Goal: Task Accomplishment & Management: Complete application form

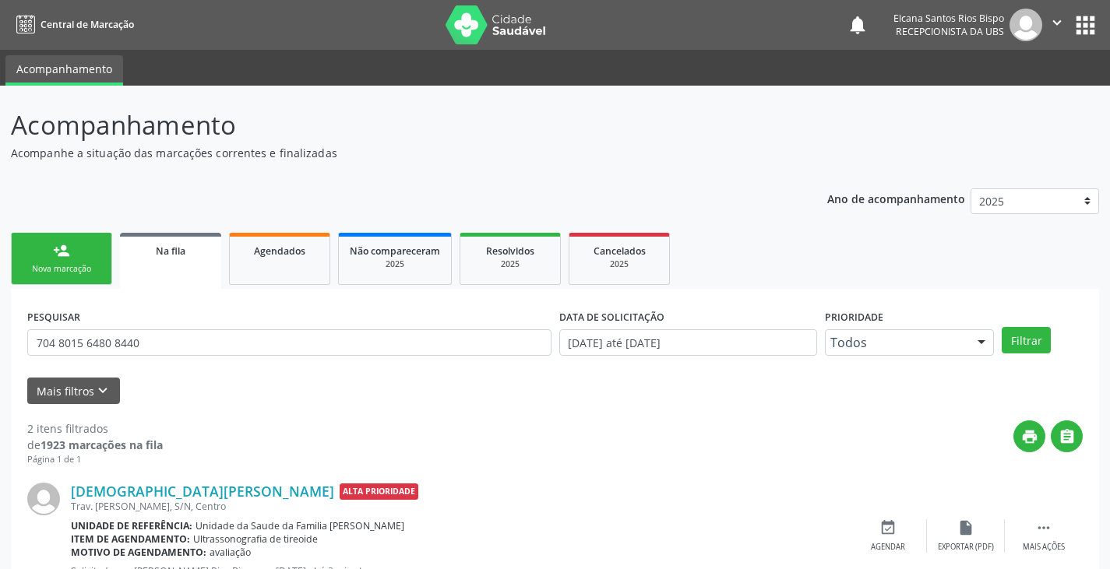
click at [69, 275] on div "Nova marcação" at bounding box center [62, 269] width 78 height 12
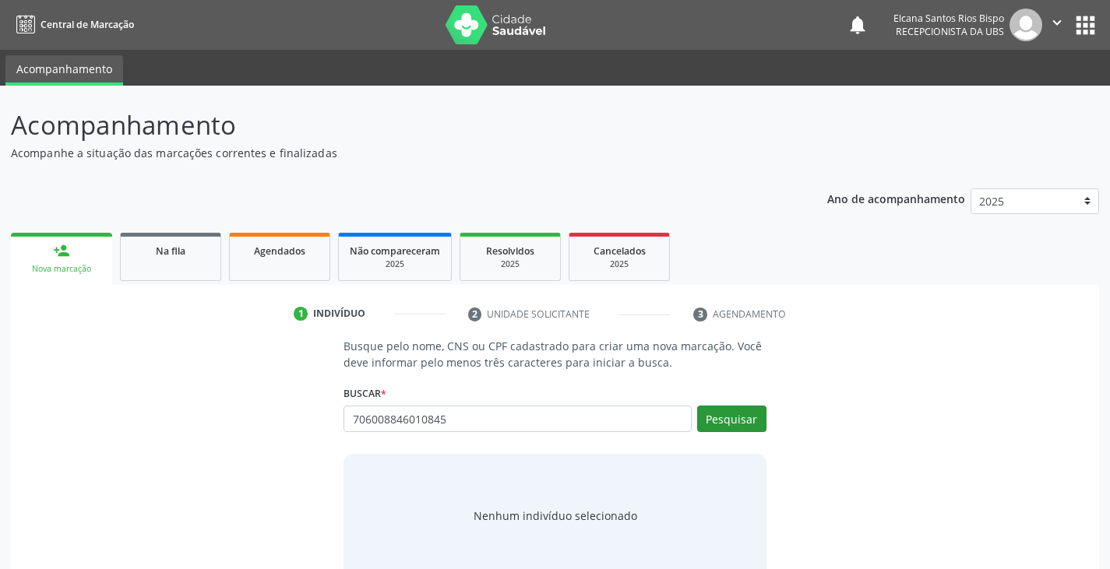
type input "706008846010845"
click at [729, 420] on button "Pesquisar" at bounding box center [731, 419] width 69 height 26
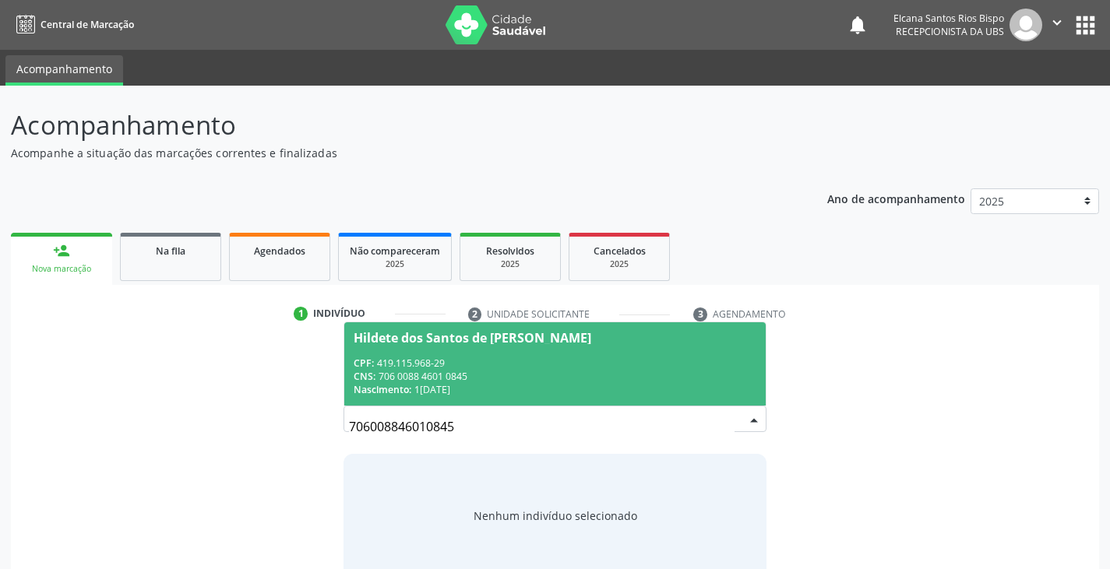
click at [485, 371] on div "CNS: 706 0088 4601 0845" at bounding box center [555, 376] width 402 height 13
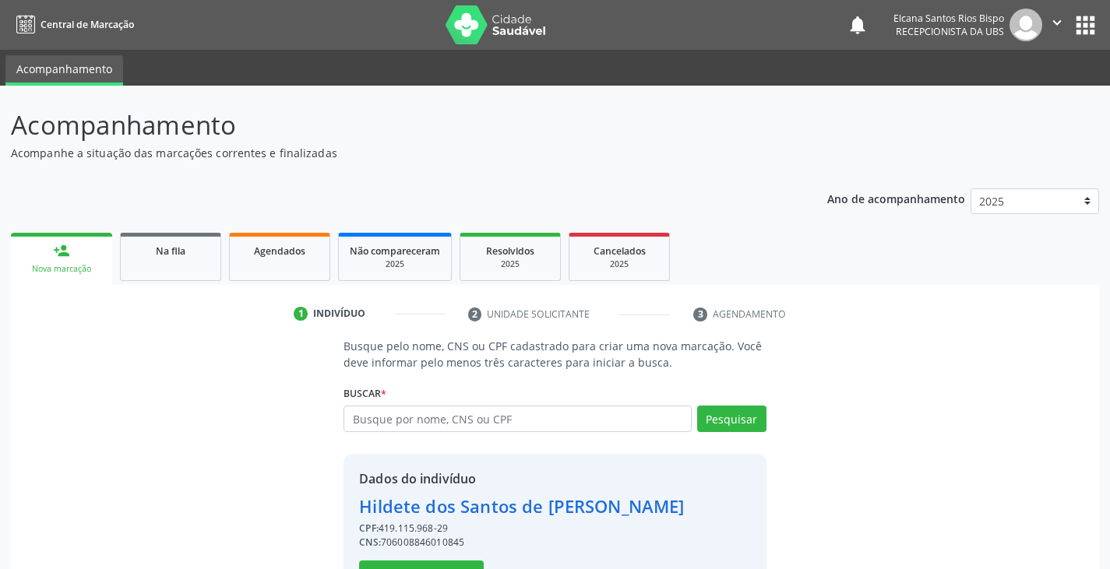
scroll to position [55, 0]
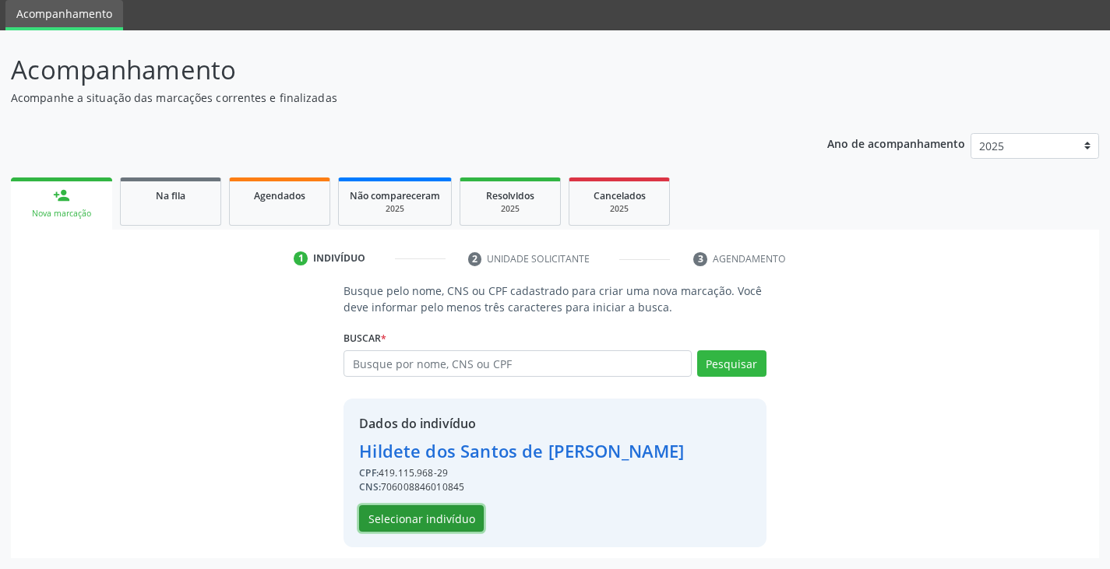
click at [438, 512] on button "Selecionar indivíduo" at bounding box center [421, 518] width 125 height 26
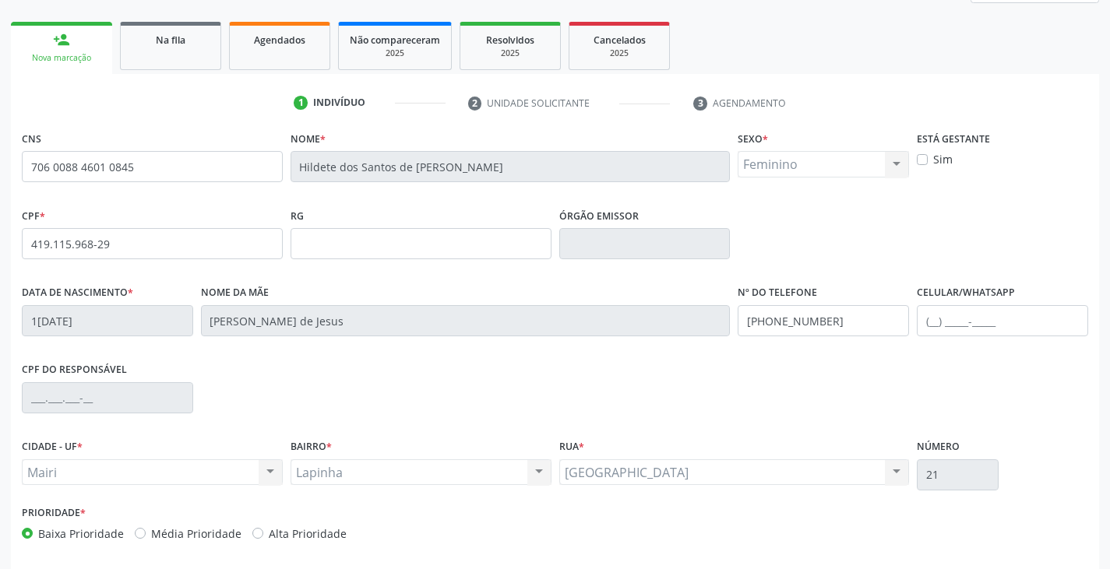
scroll to position [275, 0]
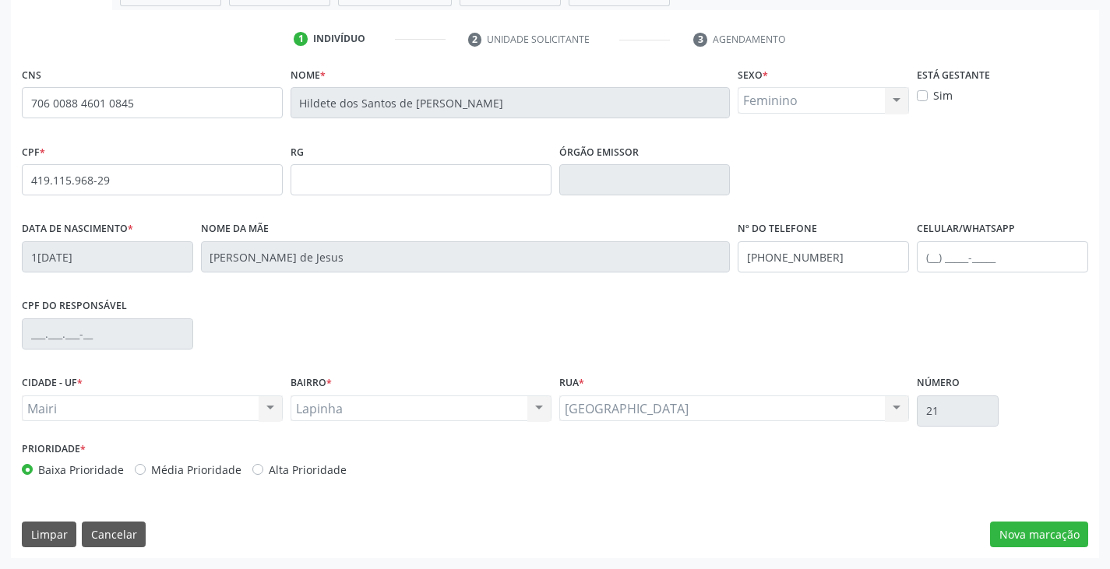
click at [313, 467] on label "Alta Prioridade" at bounding box center [308, 470] width 78 height 16
click at [263, 467] on input "Alta Prioridade" at bounding box center [257, 469] width 11 height 14
radio input "true"
click at [1032, 536] on button "Nova marcação" at bounding box center [1039, 535] width 98 height 26
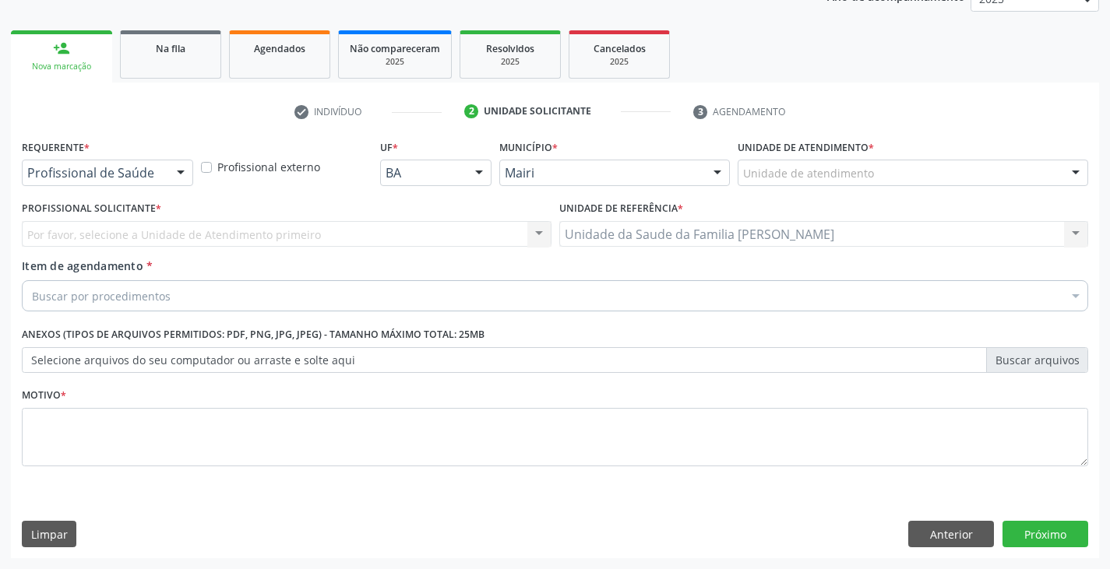
scroll to position [202, 0]
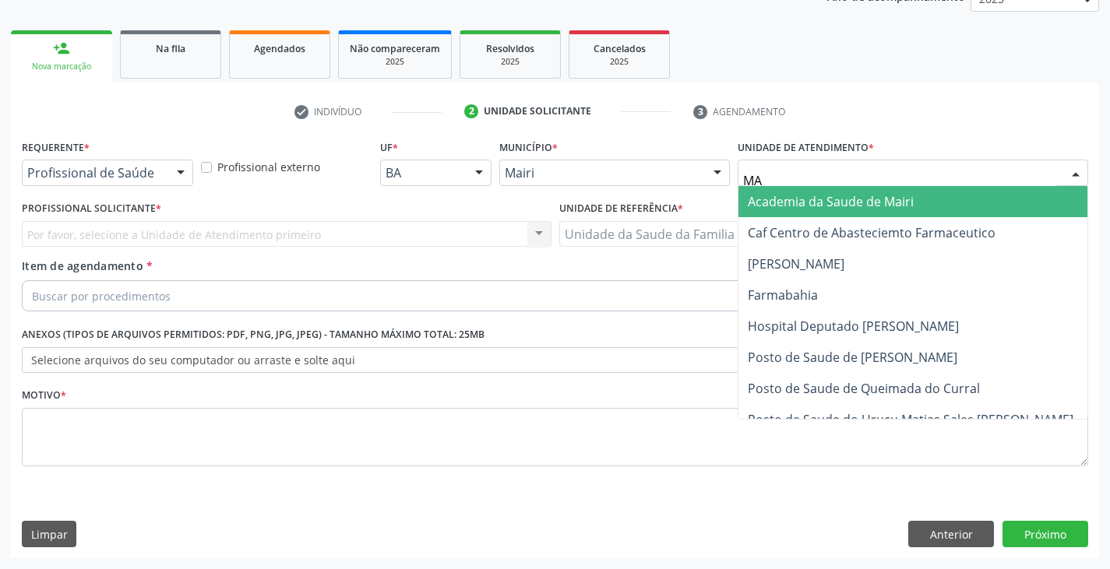
type input "MAR"
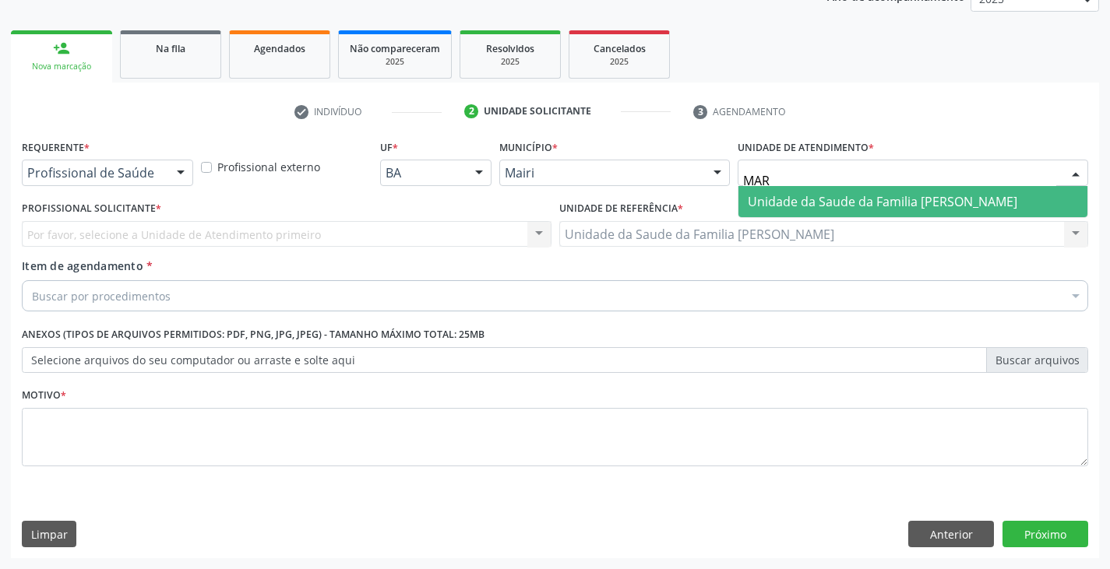
click at [785, 209] on span "Unidade da Saude da Familia [PERSON_NAME]" at bounding box center [881, 201] width 269 height 17
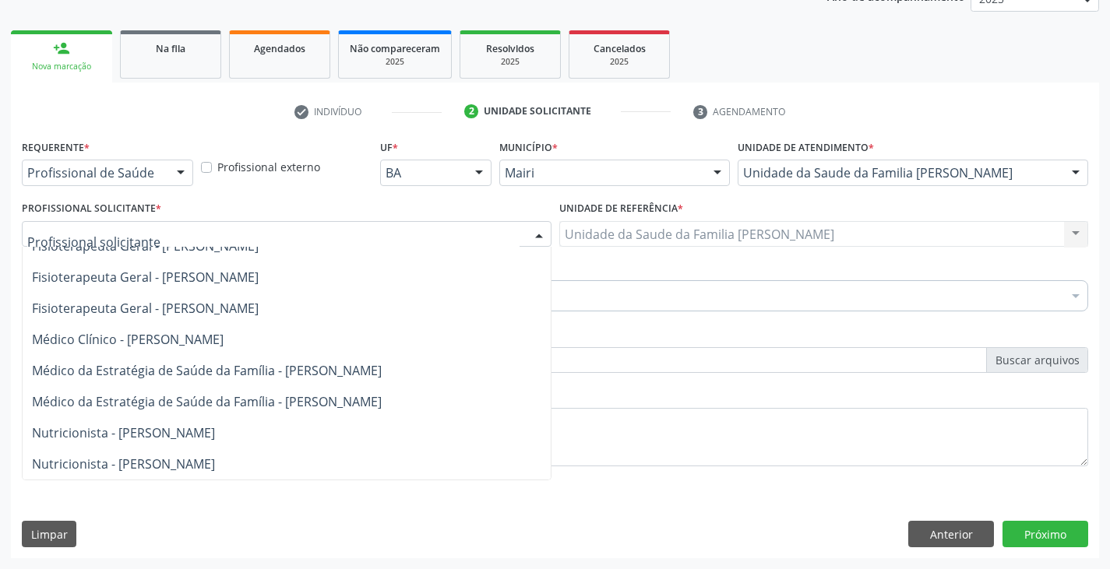
scroll to position [0, 0]
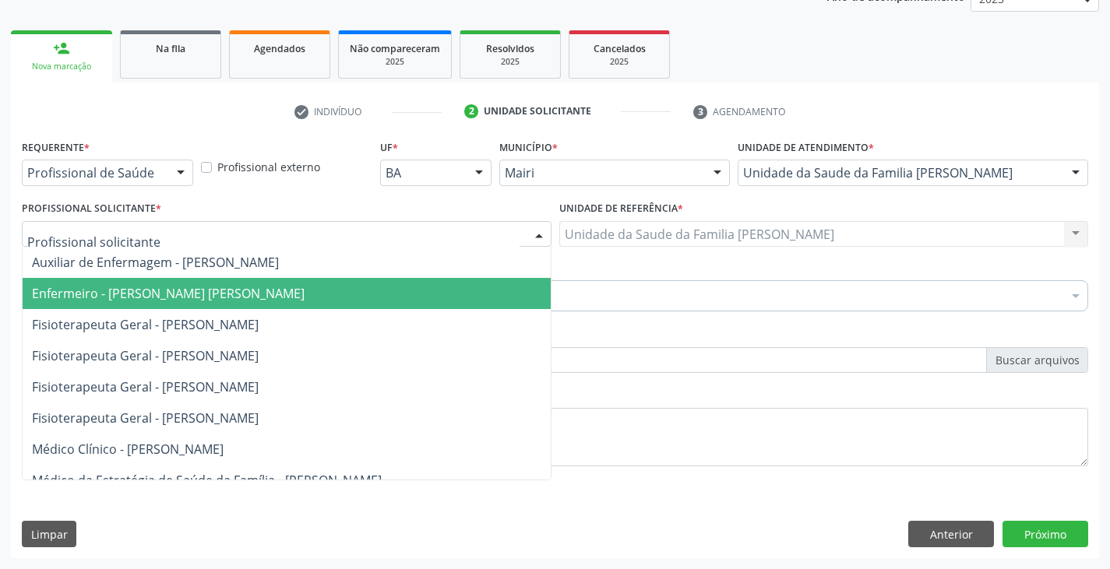
click at [121, 296] on span "Enfermeiro - [PERSON_NAME] [PERSON_NAME]" at bounding box center [168, 293] width 273 height 17
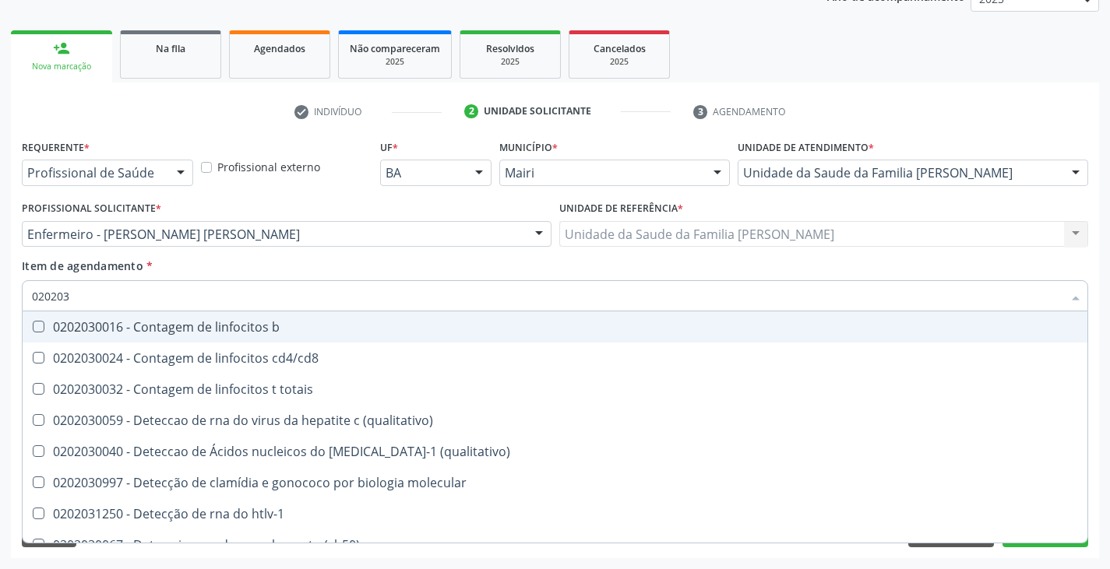
type input "0202038"
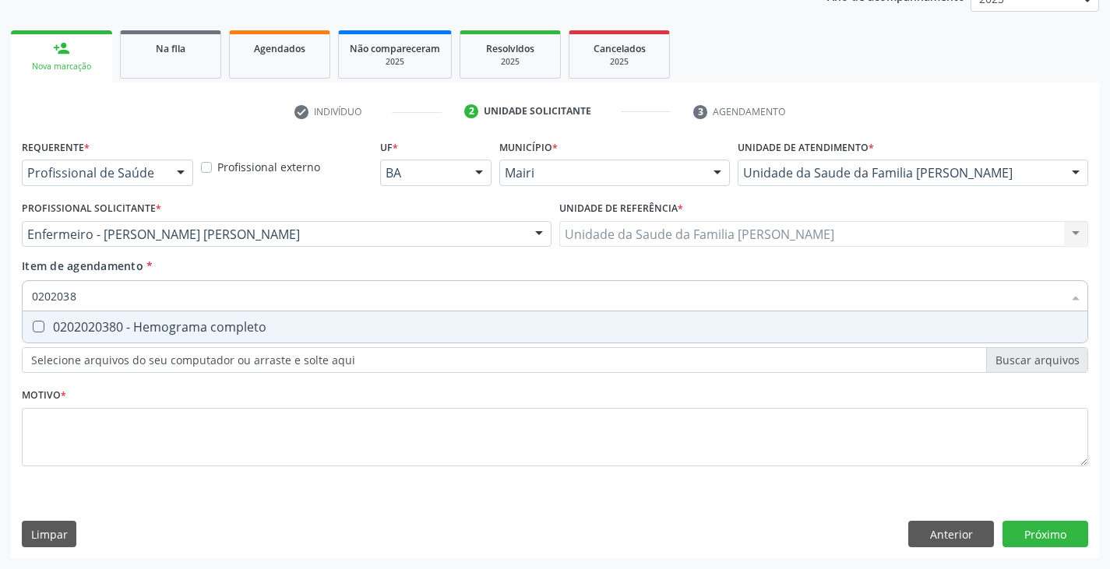
click at [139, 323] on div "0202020380 - Hemograma completo" at bounding box center [555, 327] width 1046 height 12
checkbox completo "true"
type input "020203"
checkbox completo "false"
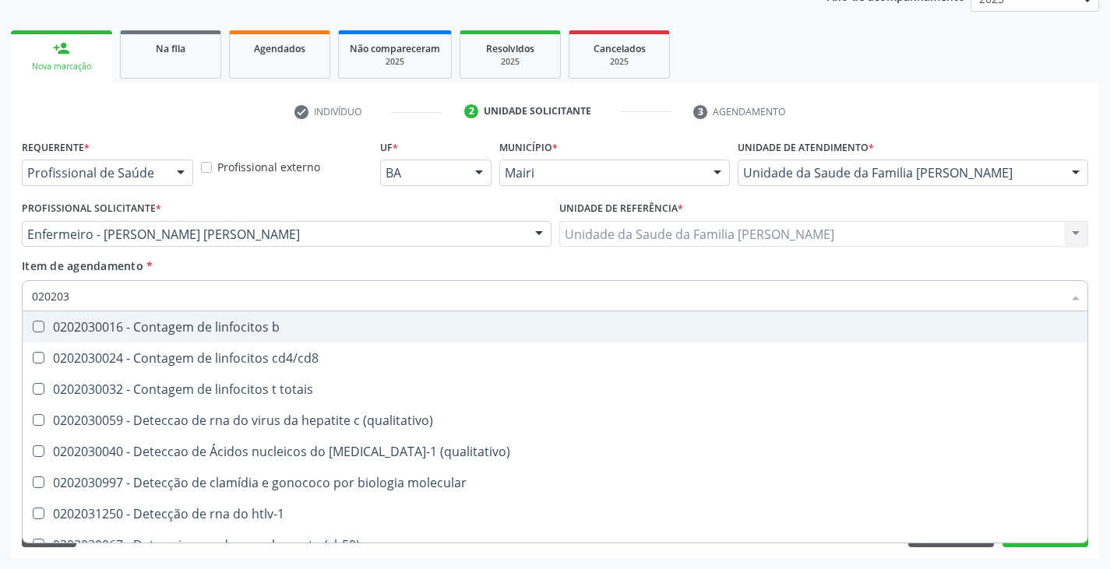
type input "02020"
checkbox completo "false"
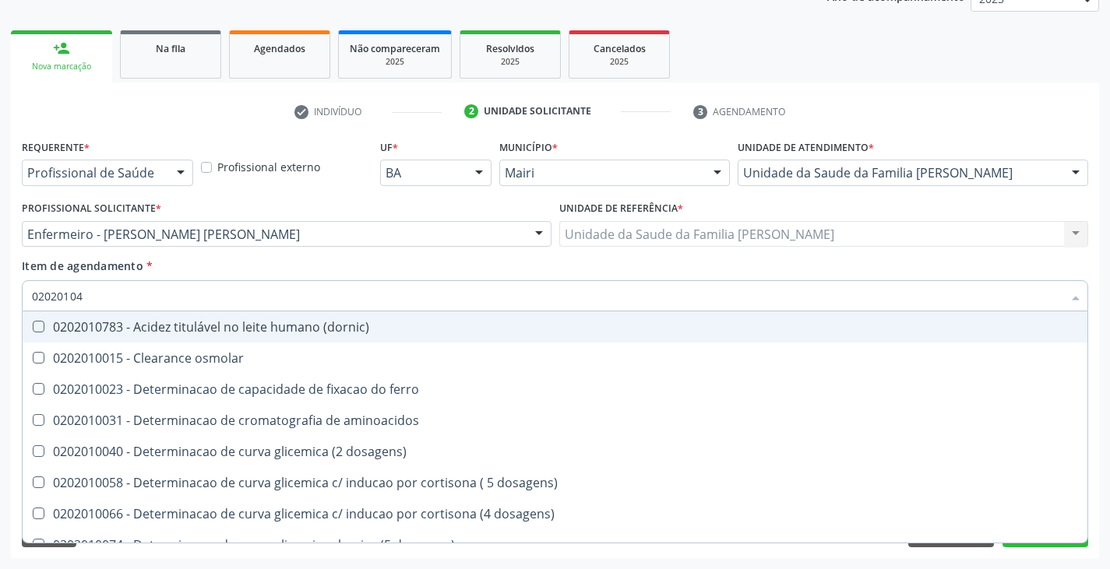
type input "020201047"
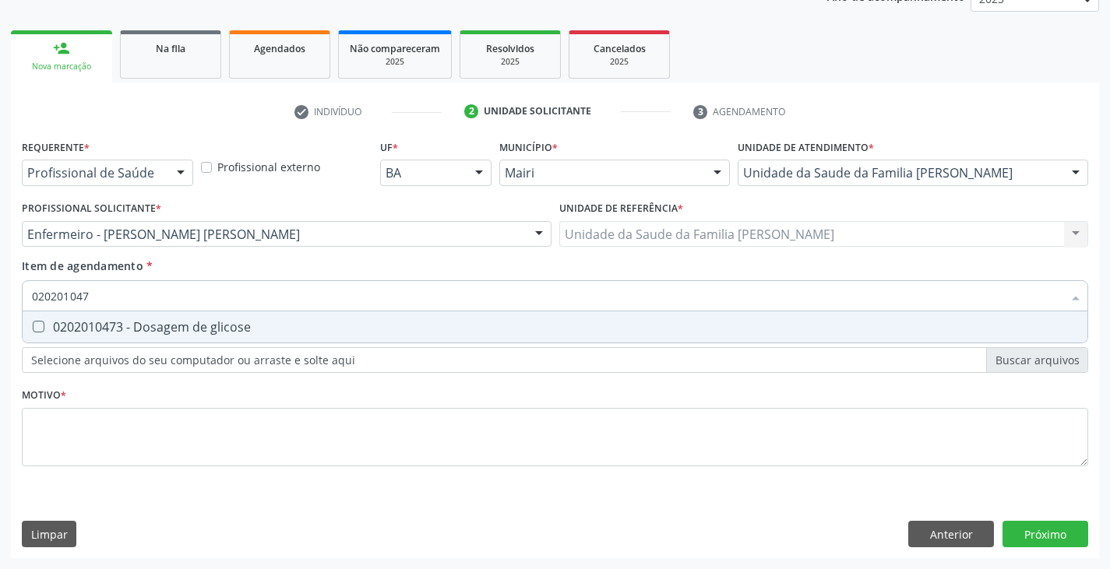
click at [139, 323] on div "0202010473 - Dosagem de glicose" at bounding box center [555, 327] width 1046 height 12
checkbox glicose "true"
type input "02020104"
checkbox glicose "false"
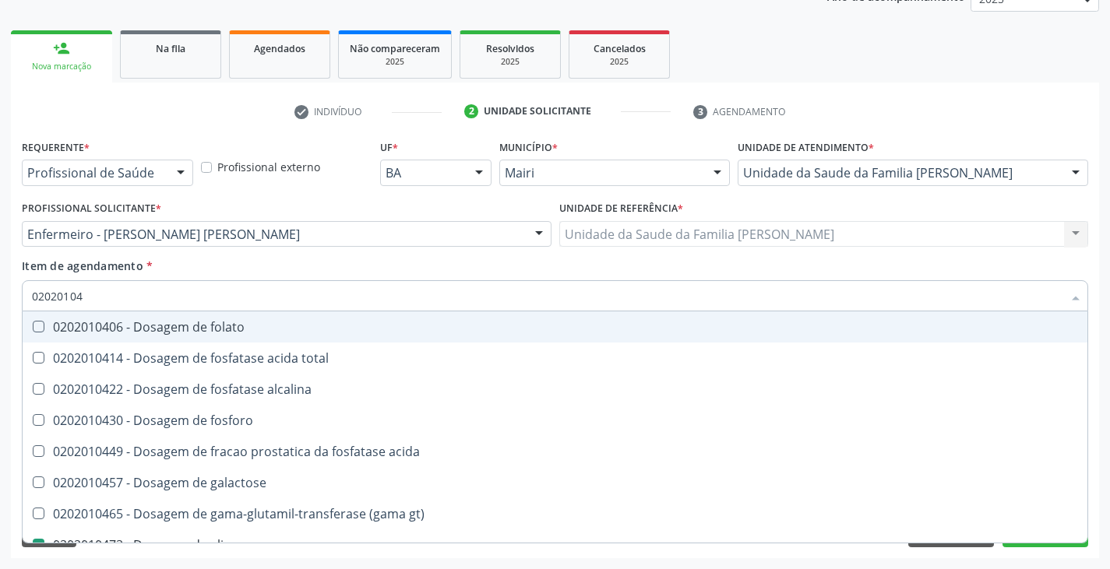
type input "0202010"
checkbox glicose "false"
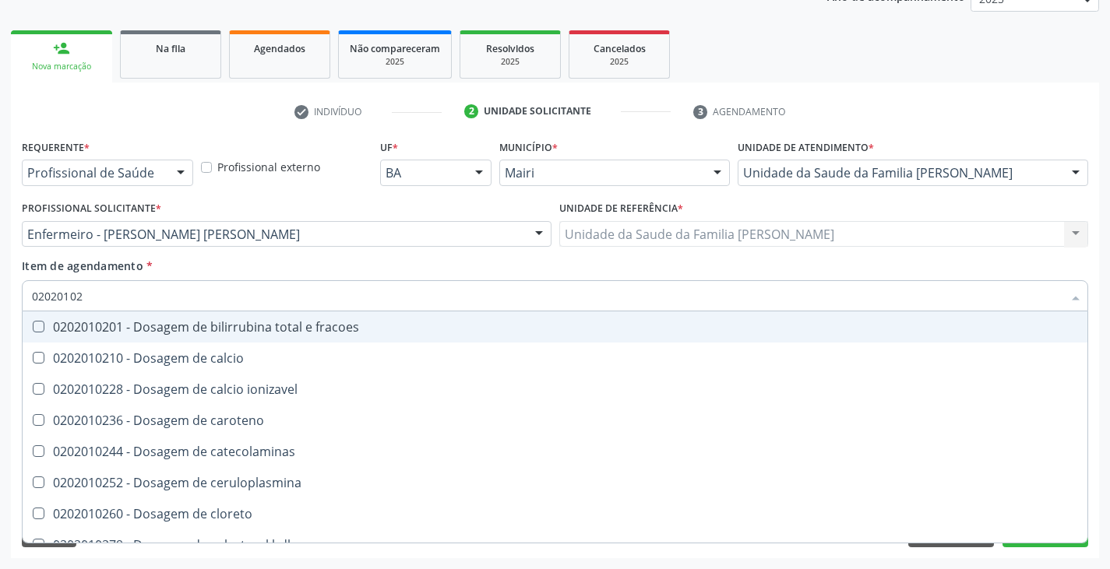
type input "020201029"
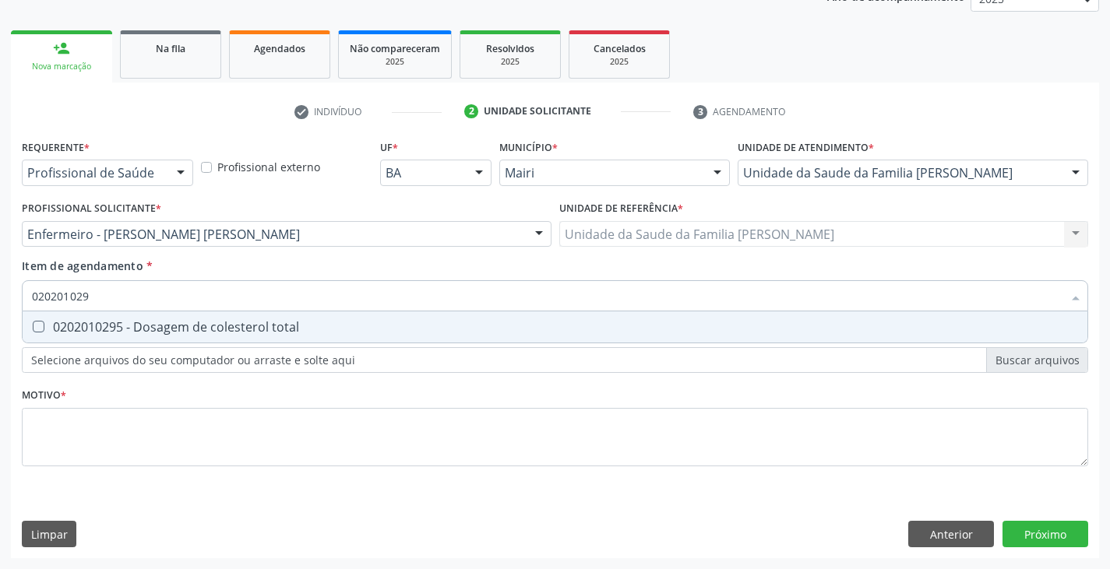
click at [139, 323] on div "0202010295 - Dosagem de colesterol total" at bounding box center [555, 327] width 1046 height 12
checkbox total "true"
type input "02020102"
checkbox total "false"
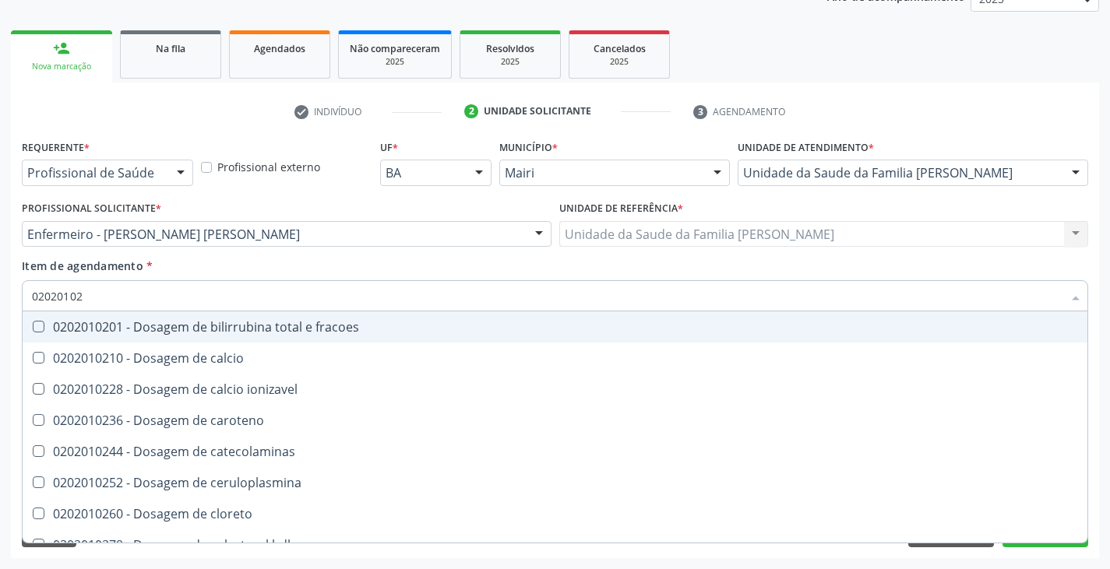
type input "020201028"
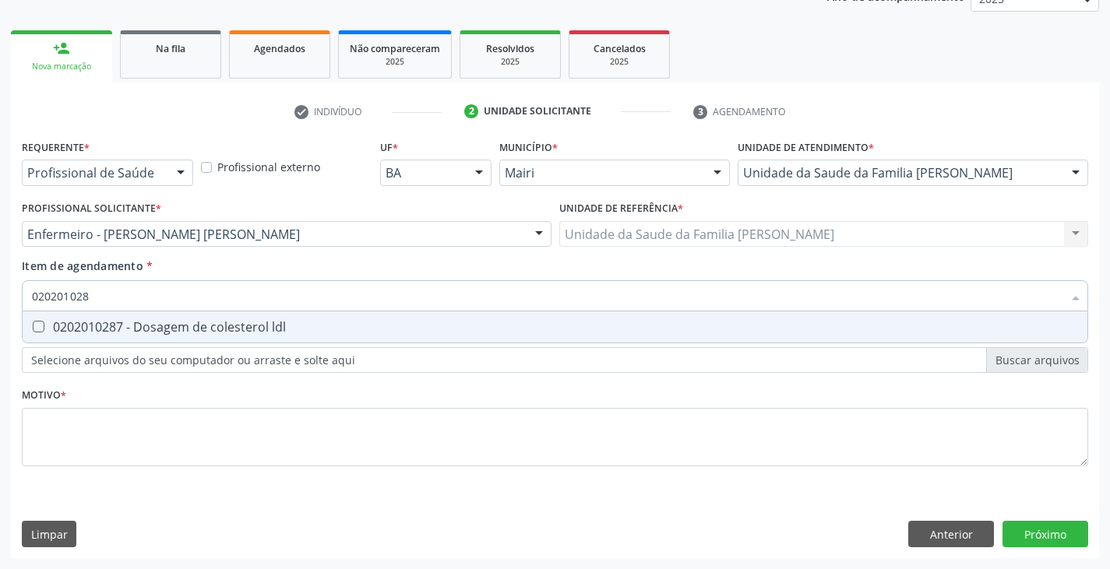
click at [139, 323] on div "0202010287 - Dosagem de colesterol ldl" at bounding box center [555, 327] width 1046 height 12
checkbox ldl "true"
type input "02020102"
checkbox ldl "false"
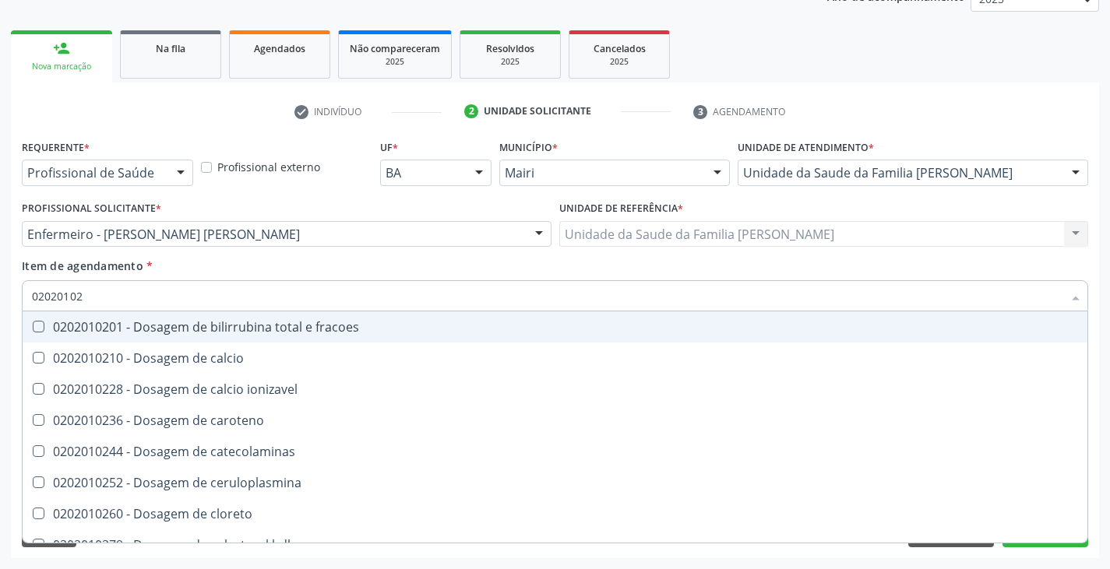
type input "020201027"
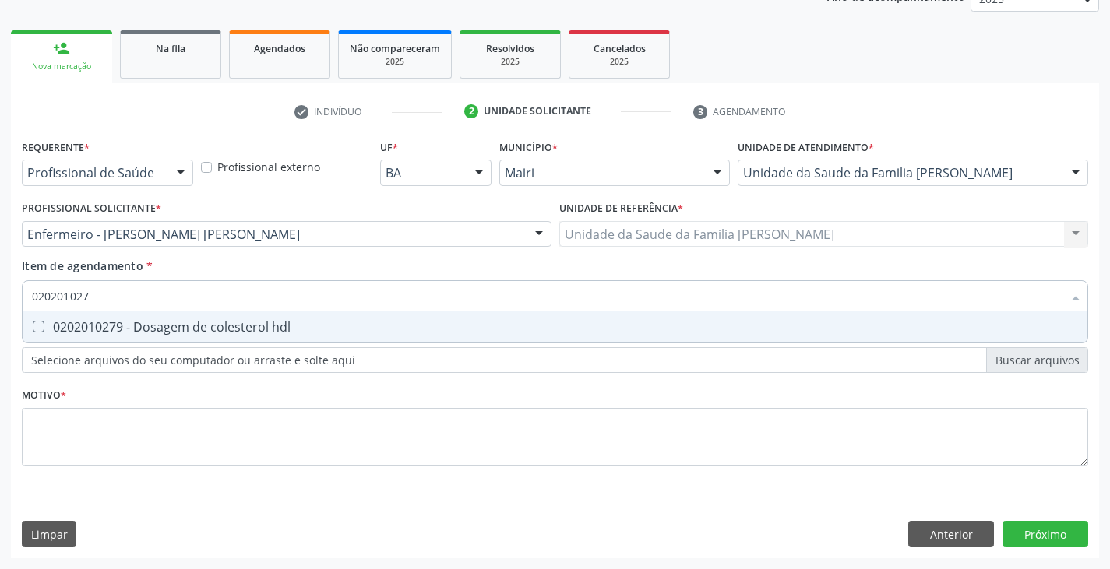
click at [139, 323] on div "0202010279 - Dosagem de colesterol hdl" at bounding box center [555, 327] width 1046 height 12
checkbox hdl "true"
type input "02020102"
checkbox hdl "false"
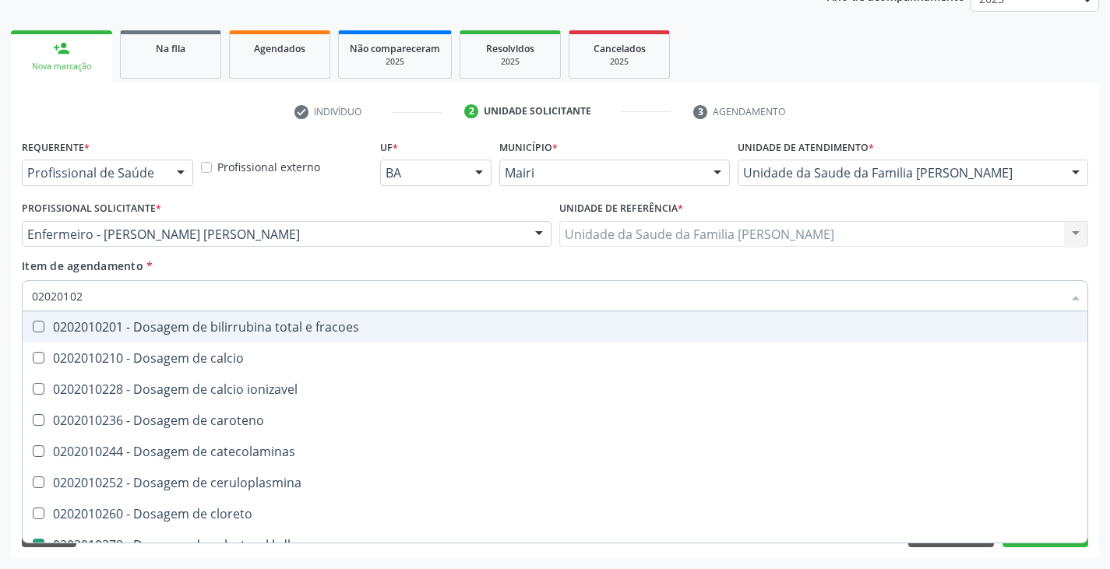
type input "0202010"
checkbox hdl "false"
checkbox ldl "false"
checkbox total "false"
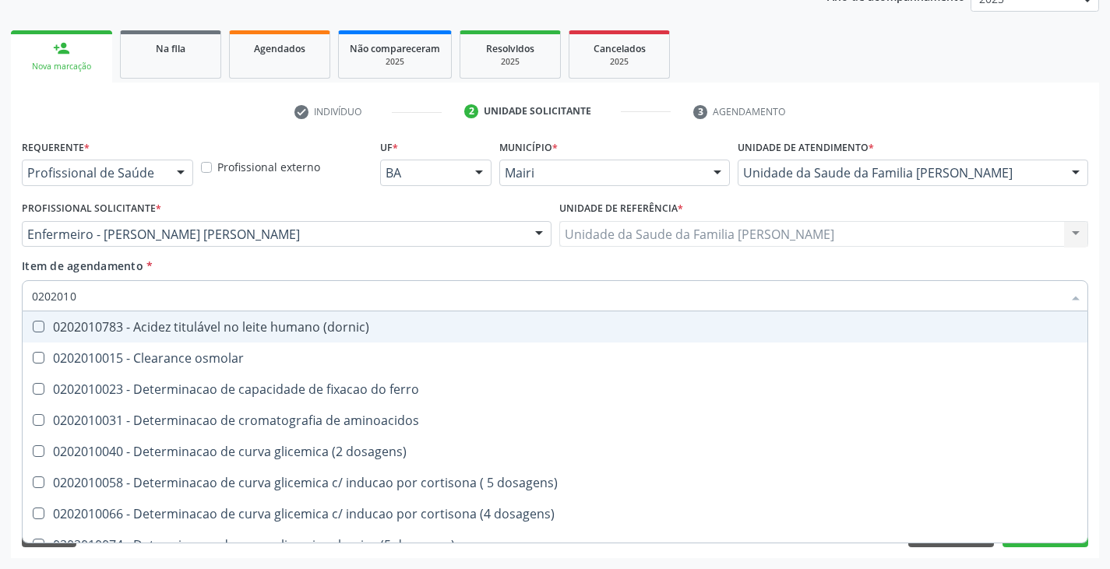
type input "020201"
checkbox hdl "false"
checkbox ldl "false"
checkbox total "false"
checkbox alfa-hidroxibutirica "true"
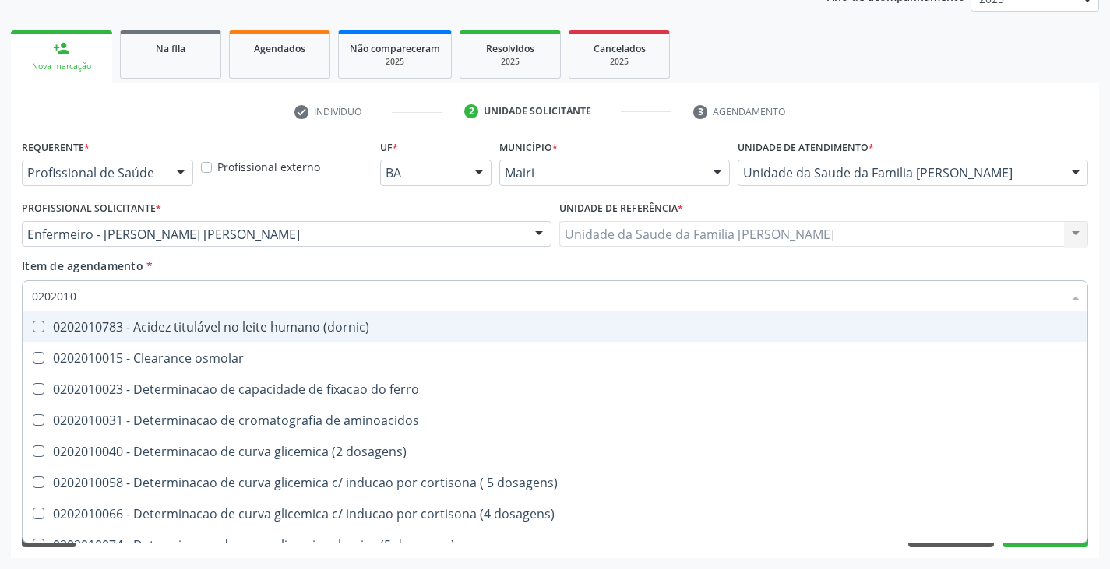
checkbox glutamica "true"
checkbox latica "true"
checkbox glicose "false"
checkbox magnesio "true"
type input "02020"
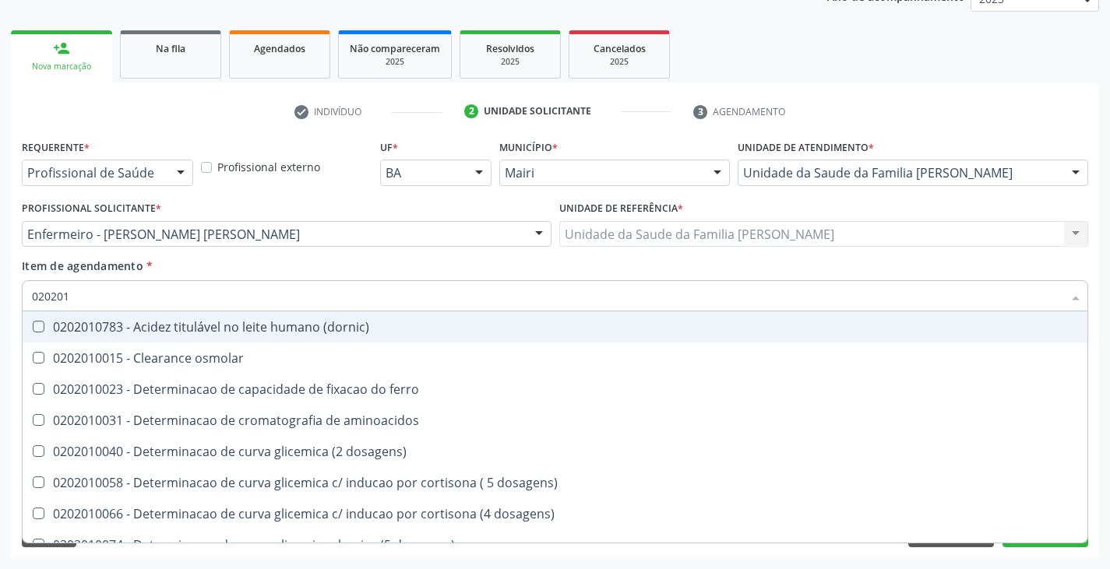
checkbox hdl "false"
checkbox ldl "false"
checkbox total "false"
checkbox glicose "false"
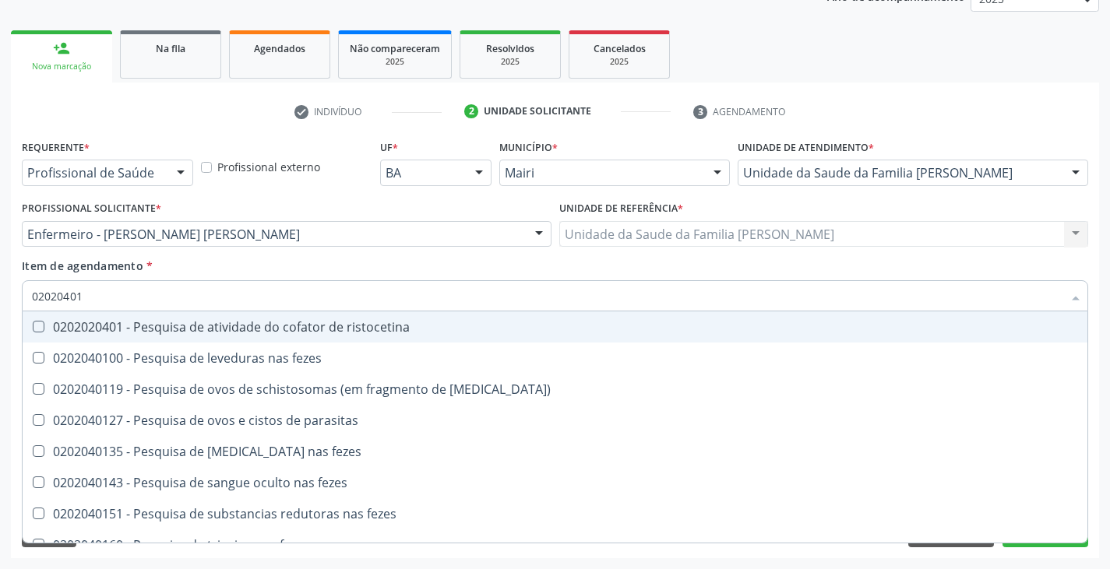
type input "020204010"
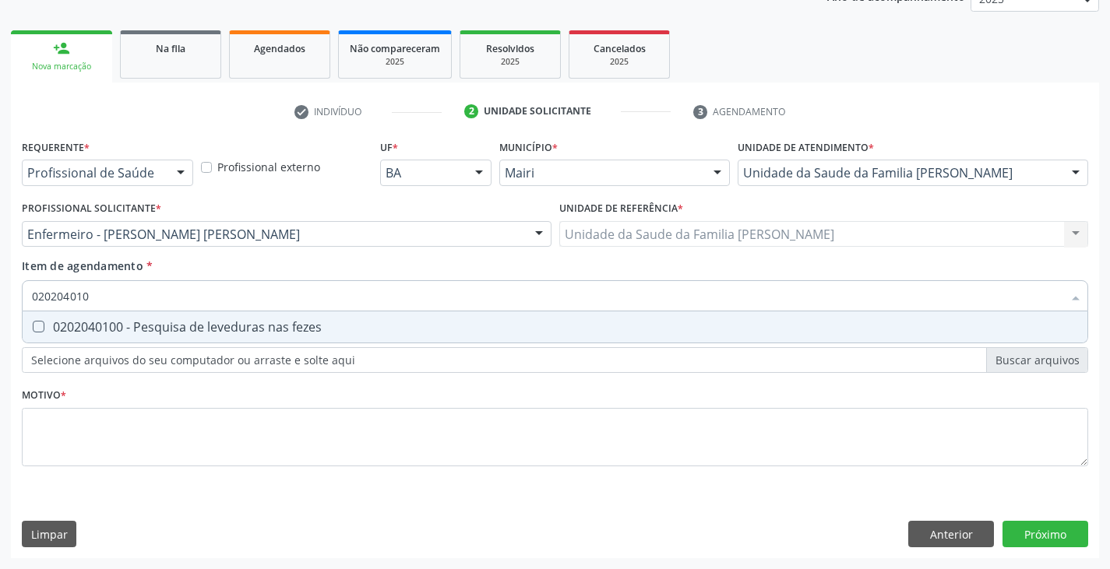
click at [139, 323] on div "0202040100 - Pesquisa de leveduras nas fezes" at bounding box center [555, 327] width 1046 height 12
checkbox fezes "true"
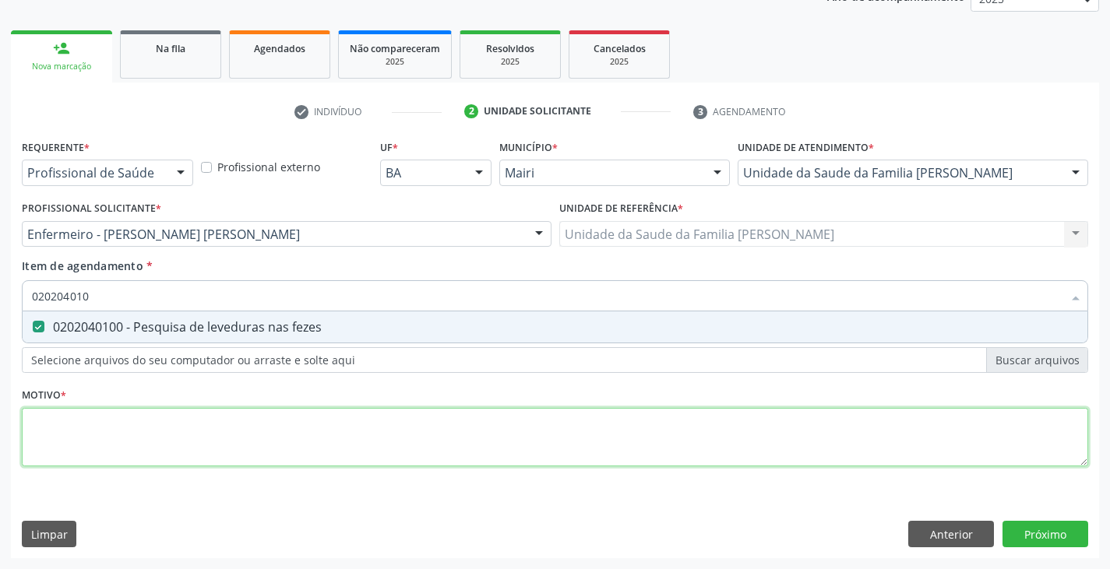
click at [174, 460] on div "Requerente * Profissional de Saúde Profissional de Saúde Paciente Nenhum result…" at bounding box center [555, 311] width 1066 height 353
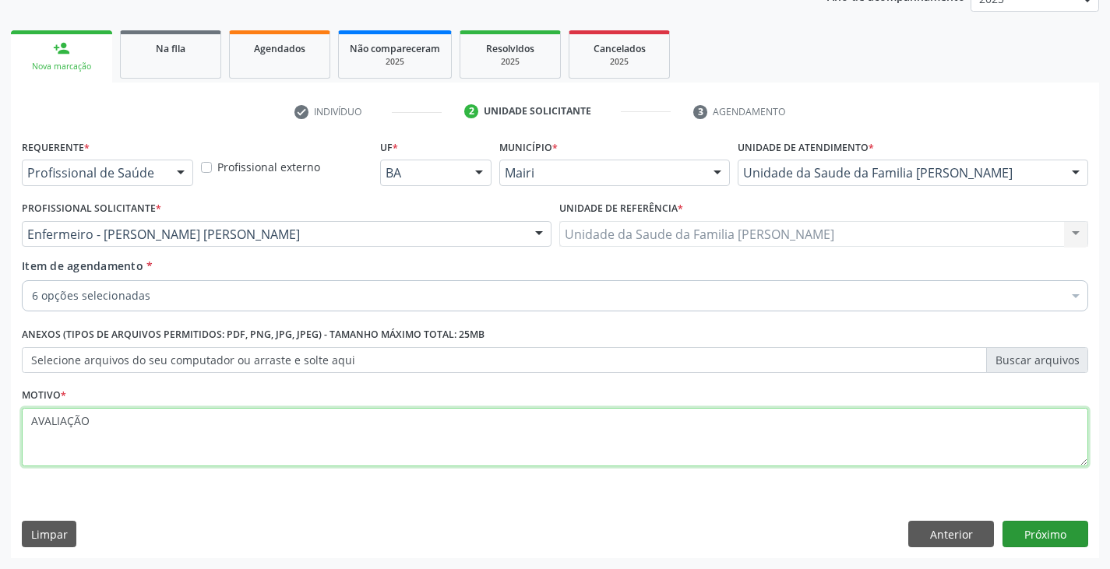
type textarea "AVALIAÇÃO"
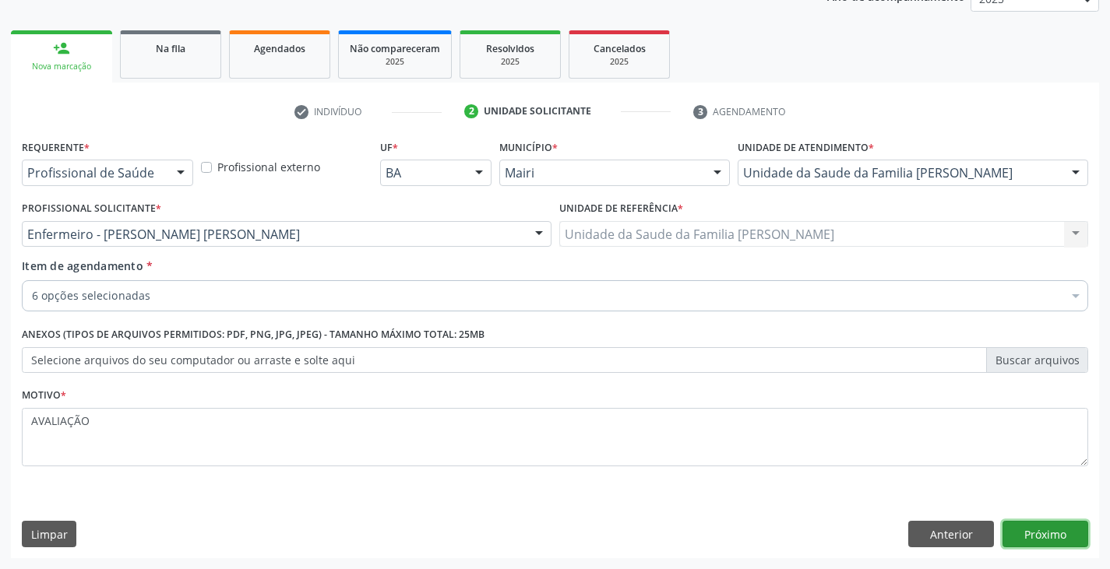
click at [1059, 541] on button "Próximo" at bounding box center [1045, 534] width 86 height 26
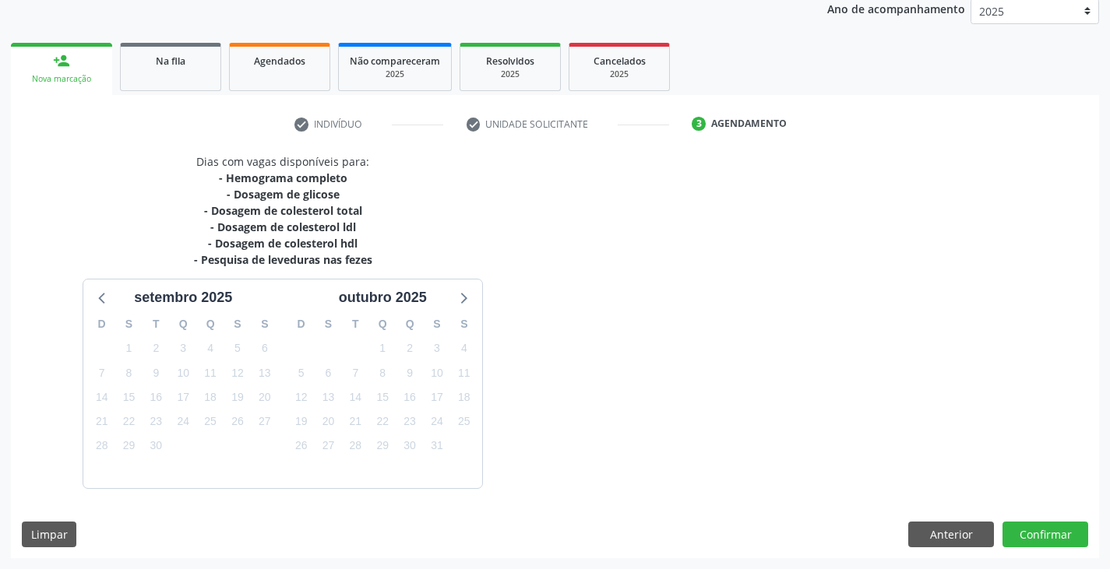
scroll to position [202, 0]
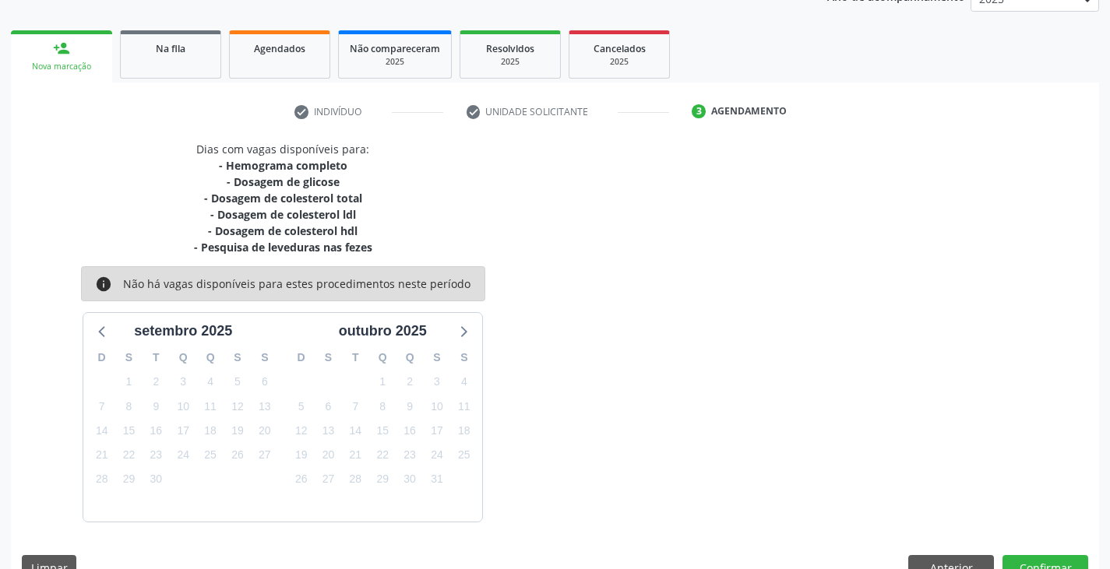
click at [1059, 541] on div "Dias com vagas disponíveis para: - Hemograma completo - Dosagem de glicose - Do…" at bounding box center [555, 366] width 1088 height 451
click at [1041, 568] on button "Confirmar" at bounding box center [1045, 568] width 86 height 26
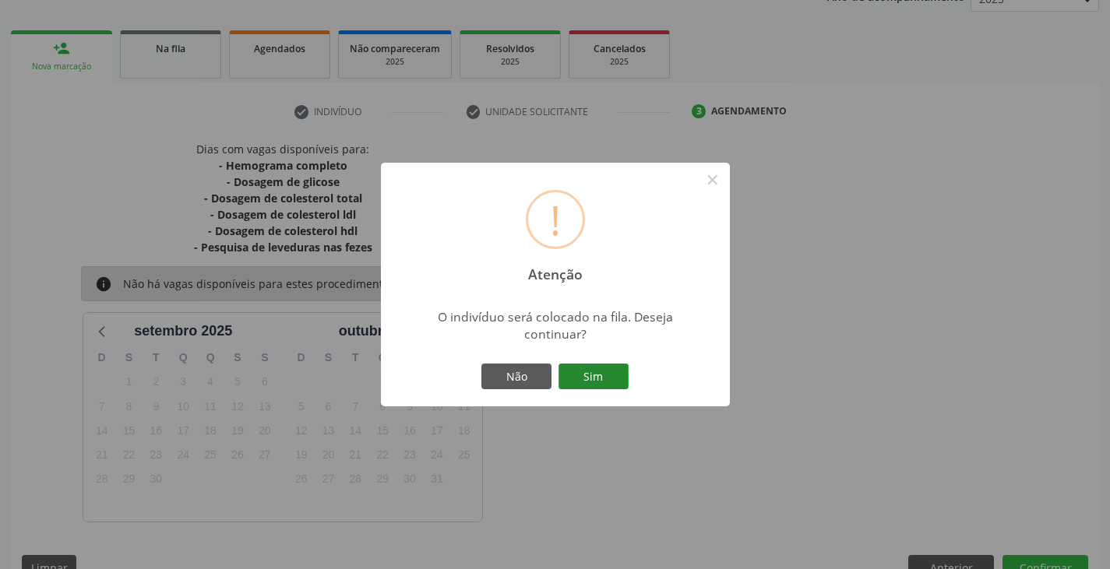
click at [586, 380] on button "Sim" at bounding box center [593, 377] width 70 height 26
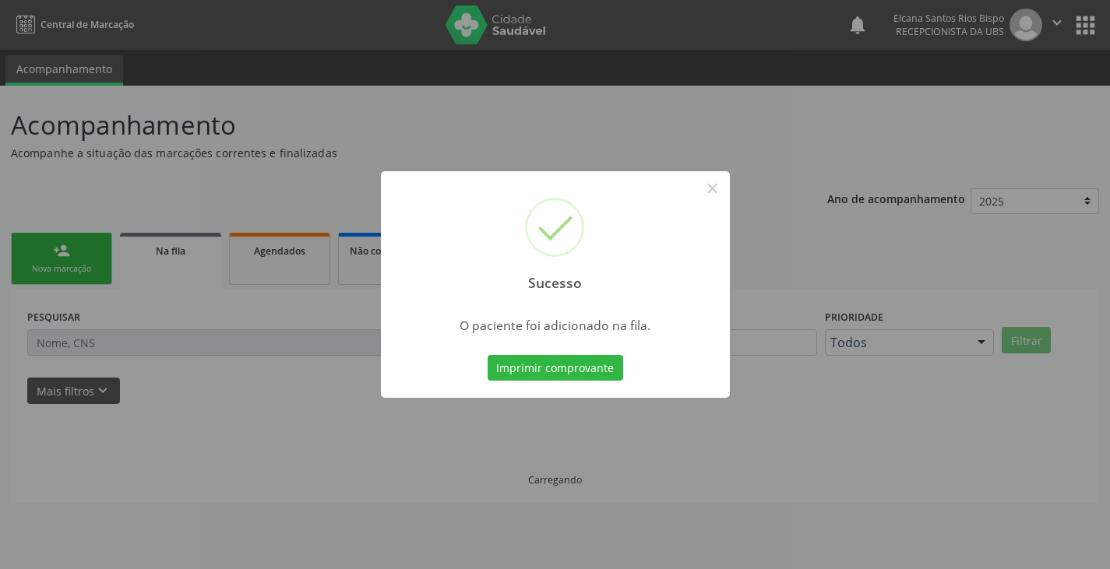
scroll to position [0, 0]
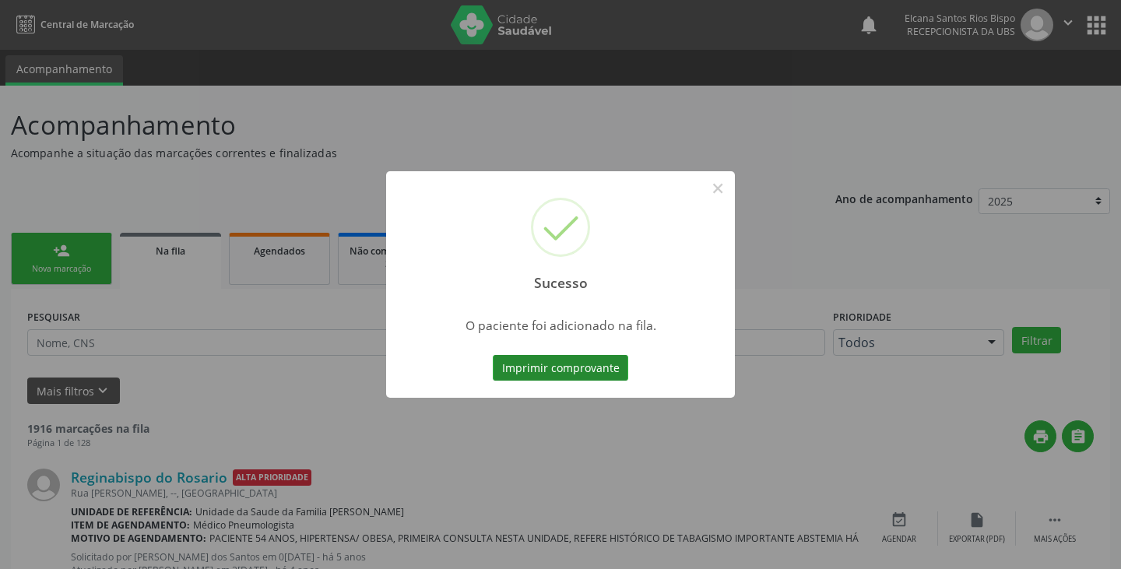
click at [612, 360] on button "Imprimir comprovante" at bounding box center [560, 368] width 135 height 26
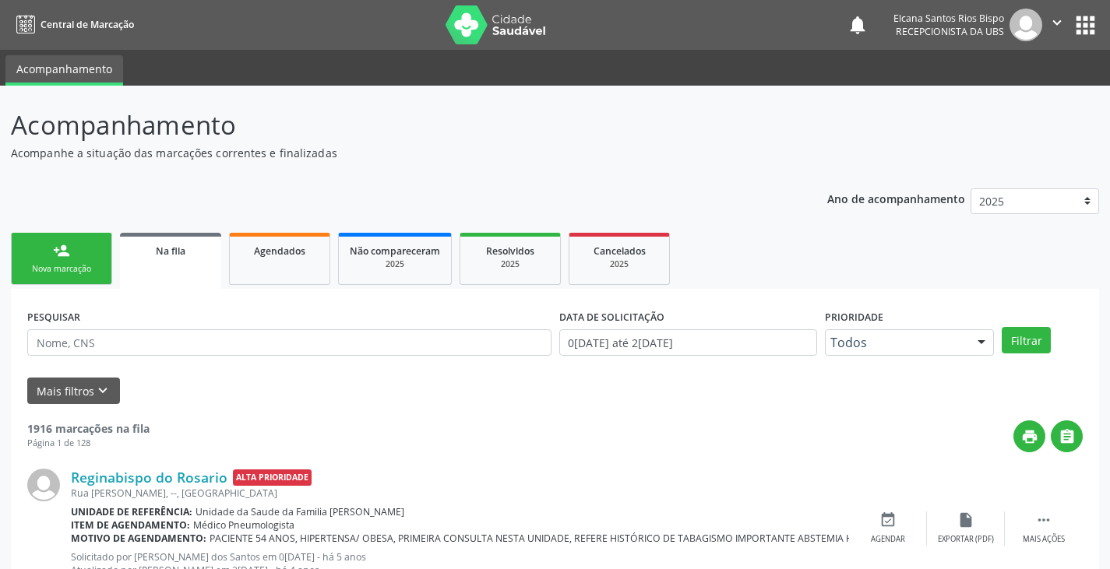
click at [72, 251] on link "person_add Nova marcação" at bounding box center [61, 259] width 101 height 52
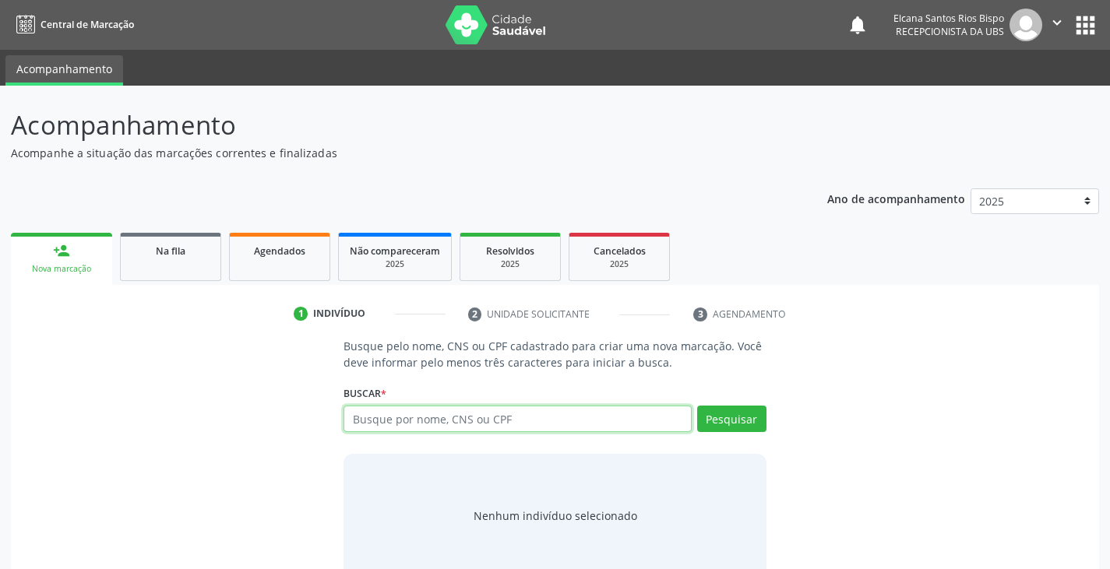
click at [519, 420] on input "text" at bounding box center [516, 419] width 347 height 26
paste input "706 0088 4601 0845"
type input "706 0088 4601 0845"
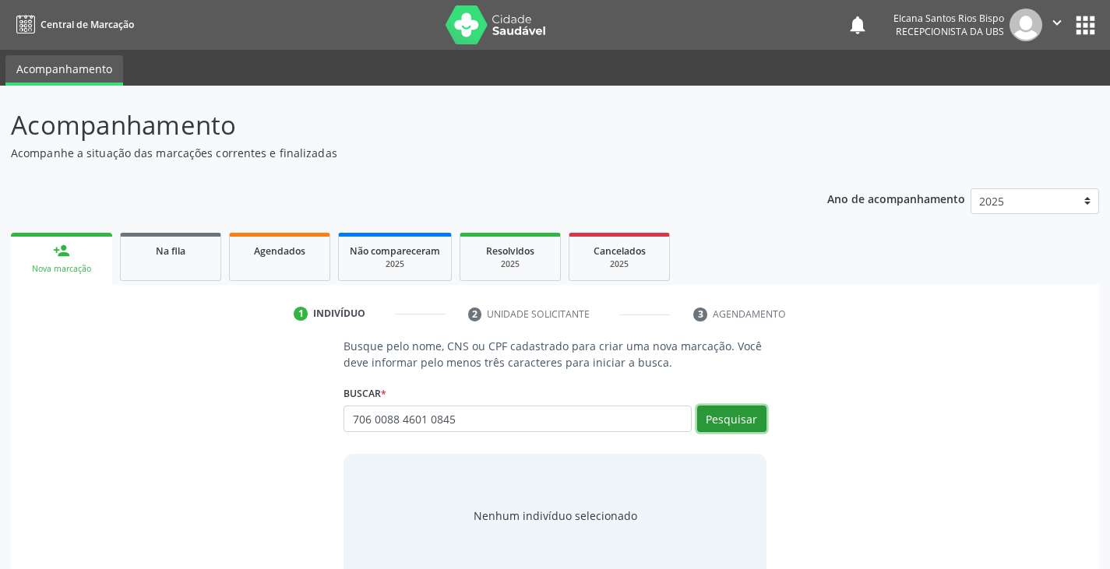
click at [745, 414] on button "Pesquisar" at bounding box center [731, 419] width 69 height 26
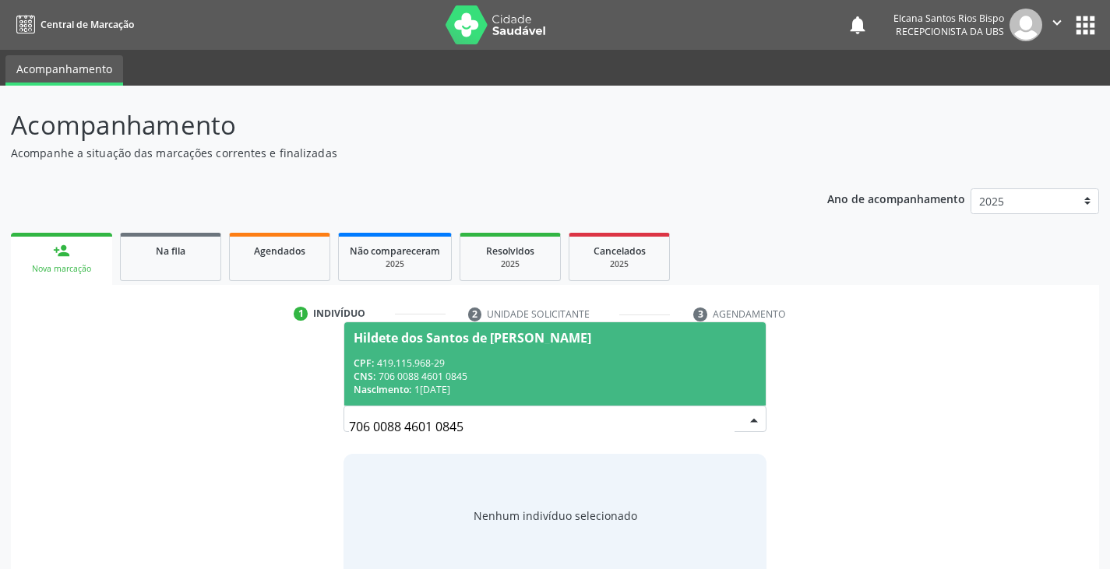
click at [390, 350] on span "Hildete dos Santos de [PERSON_NAME] CPF: 419.115.968-29 CNS: 706 0088 4601 0845…" at bounding box center [554, 363] width 420 height 83
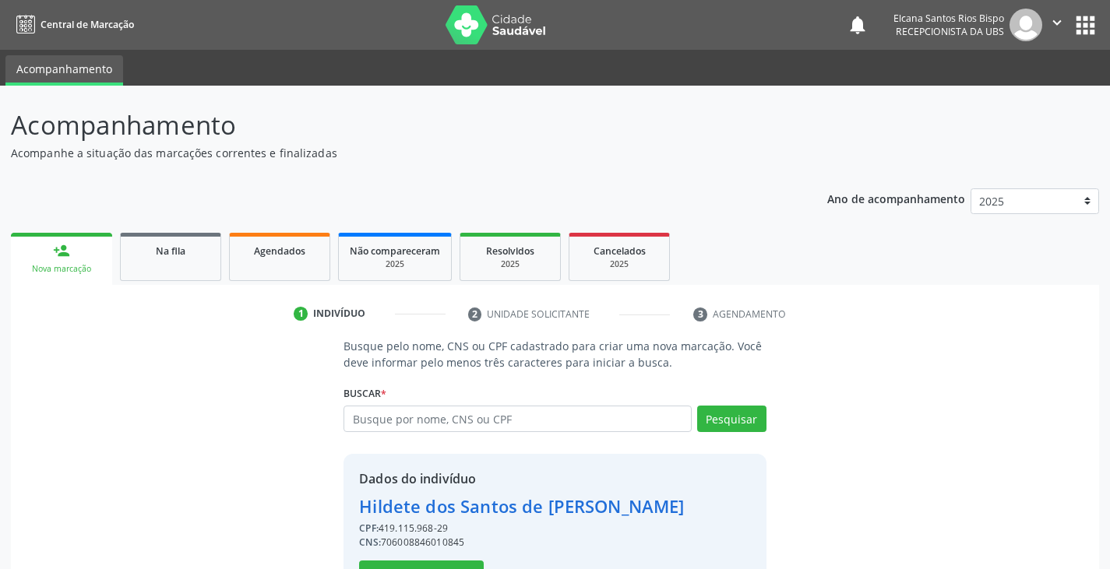
scroll to position [55, 0]
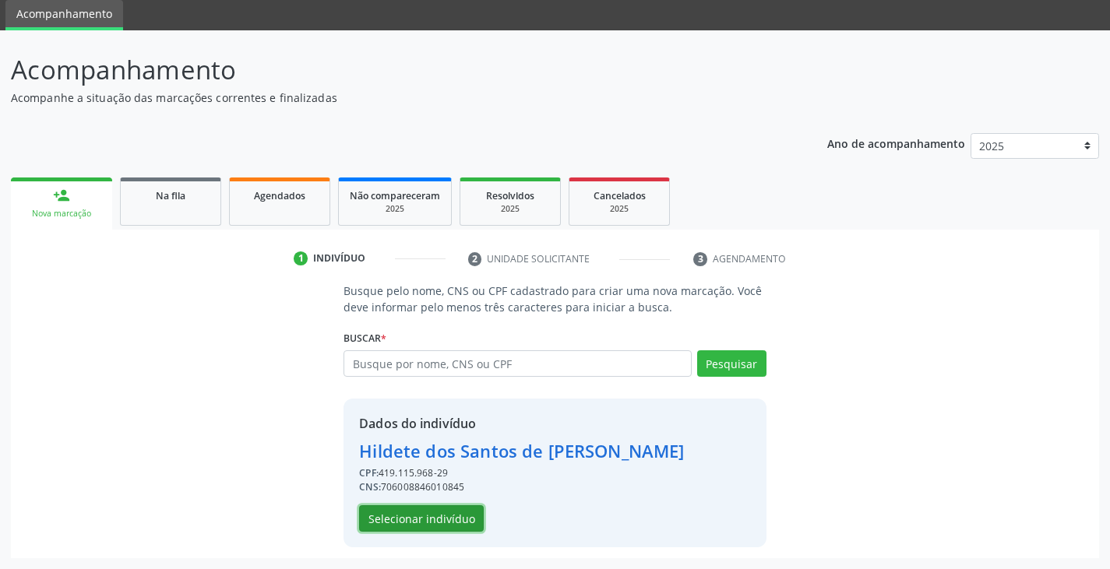
click at [456, 521] on button "Selecionar indivíduo" at bounding box center [421, 518] width 125 height 26
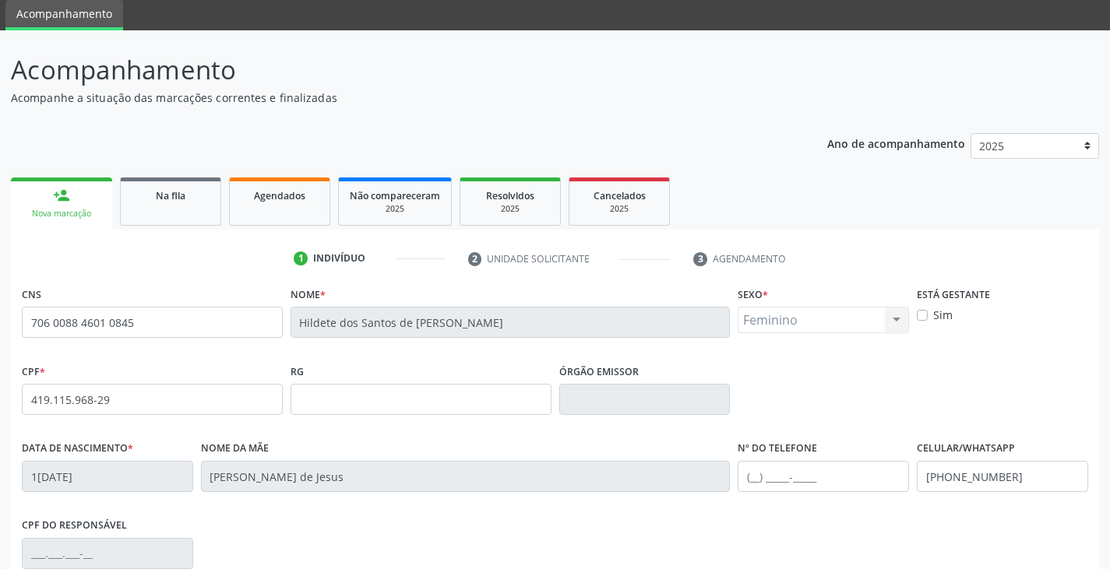
scroll to position [275, 0]
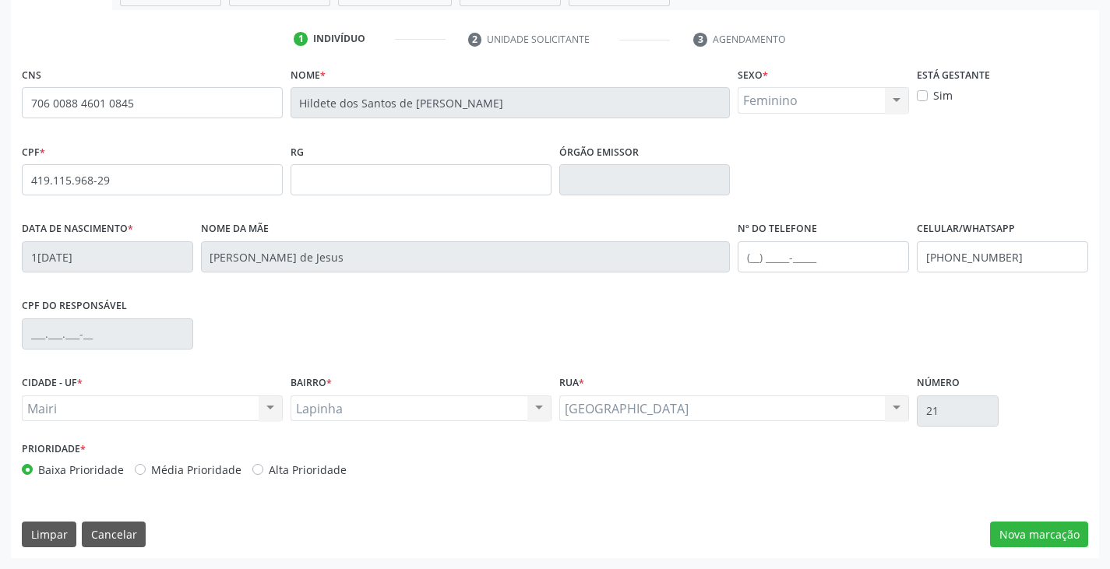
click at [321, 470] on label "Alta Prioridade" at bounding box center [308, 470] width 78 height 16
click at [263, 470] on input "Alta Prioridade" at bounding box center [257, 469] width 11 height 14
radio input "true"
click at [1022, 526] on button "Nova marcação" at bounding box center [1039, 535] width 98 height 26
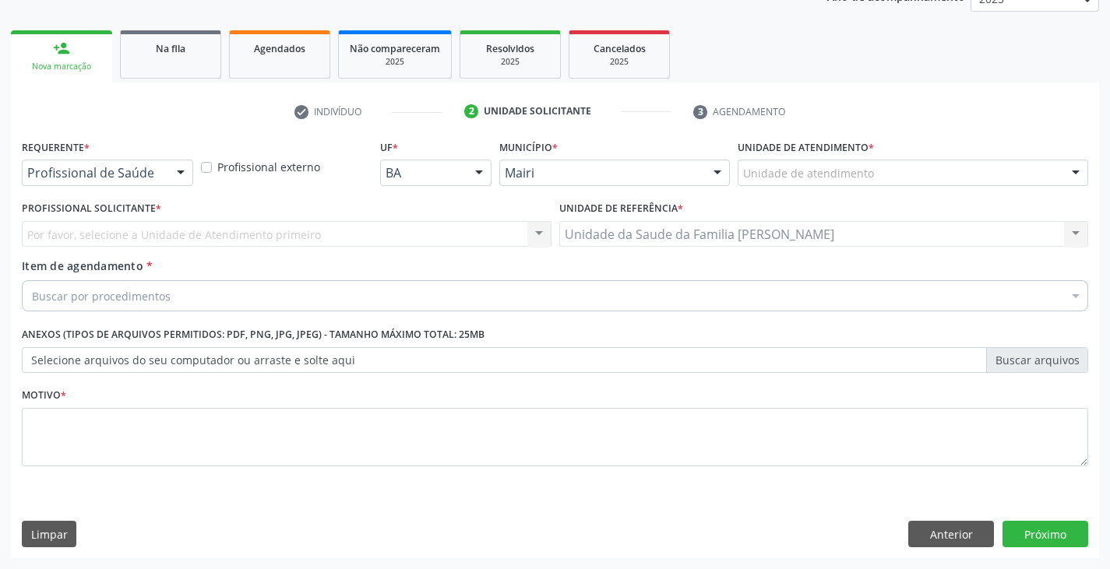
scroll to position [202, 0]
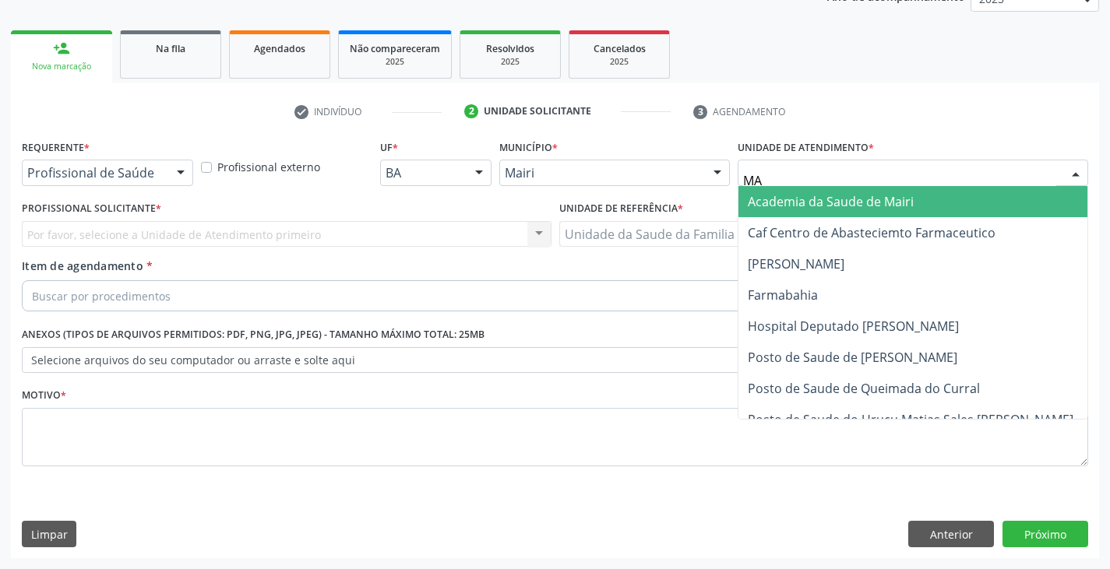
type input "MAR"
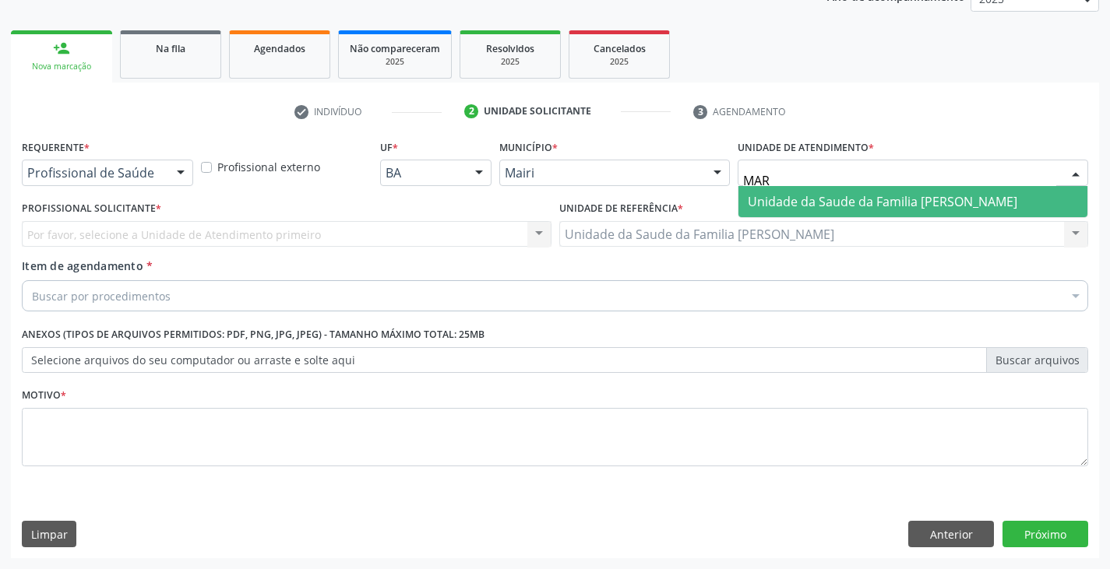
click at [756, 198] on span "Unidade da Saude da Familia [PERSON_NAME]" at bounding box center [881, 201] width 269 height 17
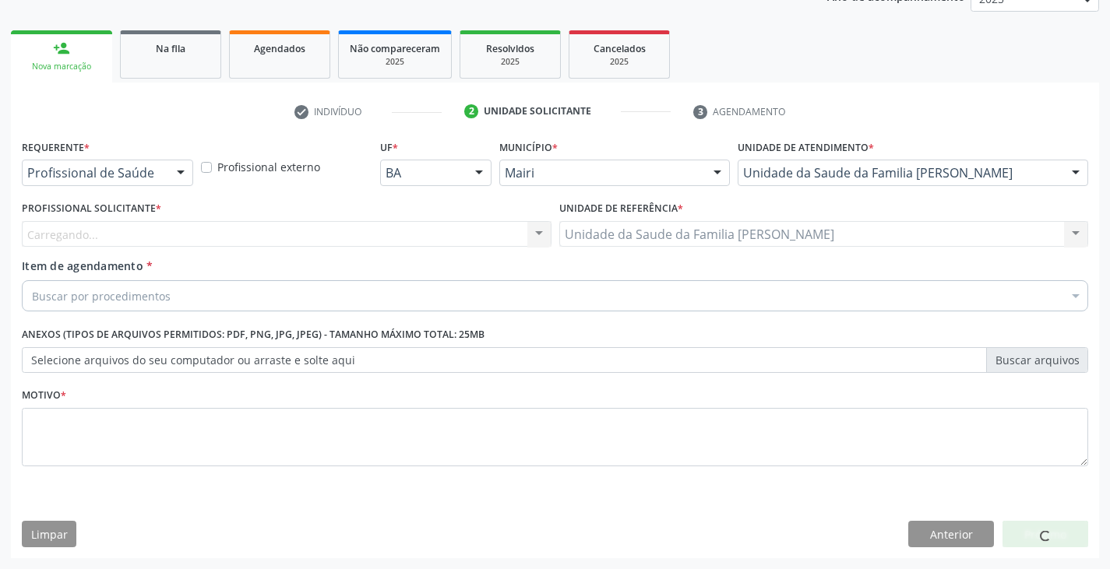
click at [64, 234] on div "Carregando... Nenhum resultado encontrado para: " " Não há nenhuma opção para s…" at bounding box center [286, 234] width 529 height 26
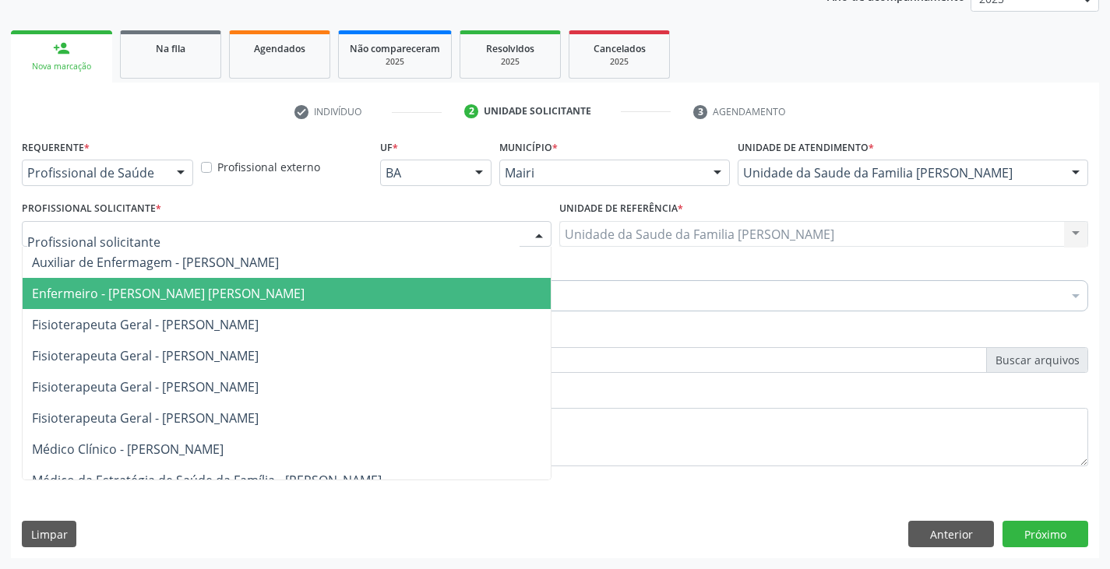
click at [114, 291] on span "Enfermeiro - [PERSON_NAME] [PERSON_NAME]" at bounding box center [168, 293] width 273 height 17
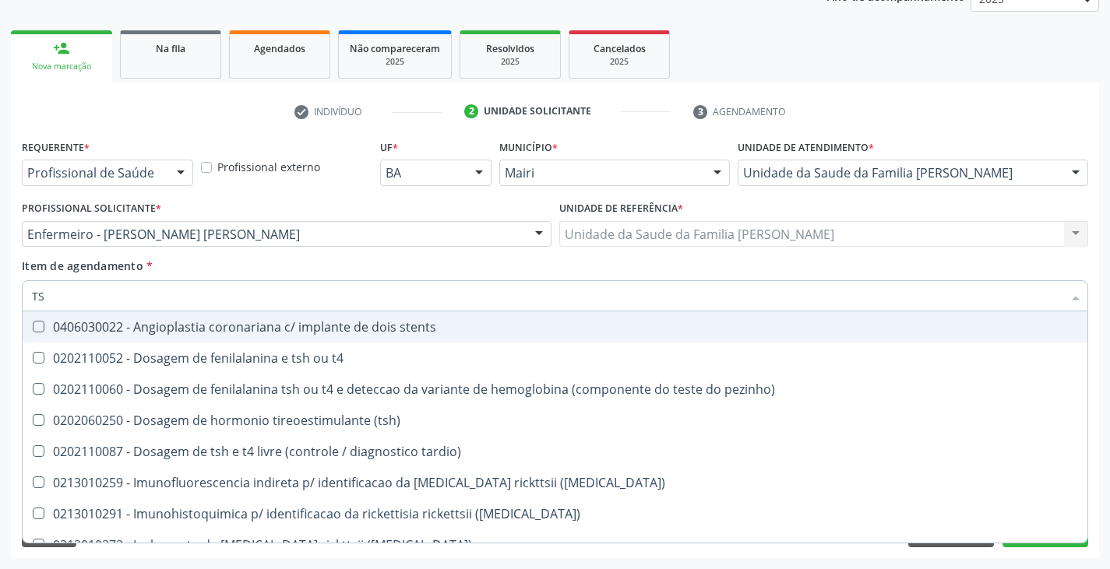
type input "TSH"
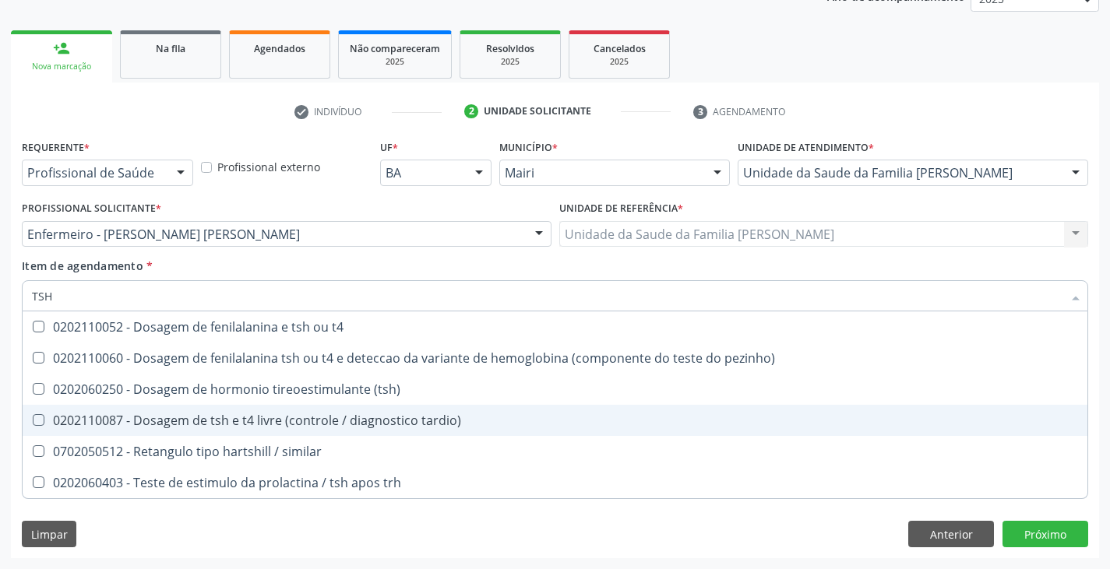
click at [107, 414] on div "0202110087 - Dosagem de tsh e t4 livre (controle / diagnostico tardio)" at bounding box center [555, 420] width 1046 height 12
checkbox tardio\) "true"
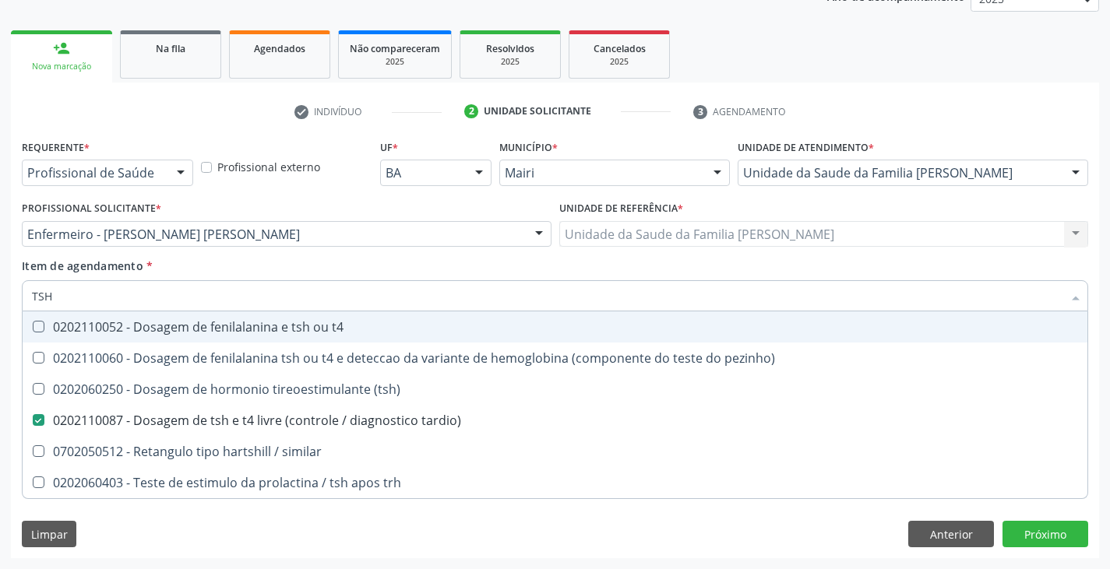
click at [157, 264] on div "Item de agendamento * TSH Desfazer seleção 0202110052 - Dosagem de fenilalanina…" at bounding box center [555, 282] width 1066 height 49
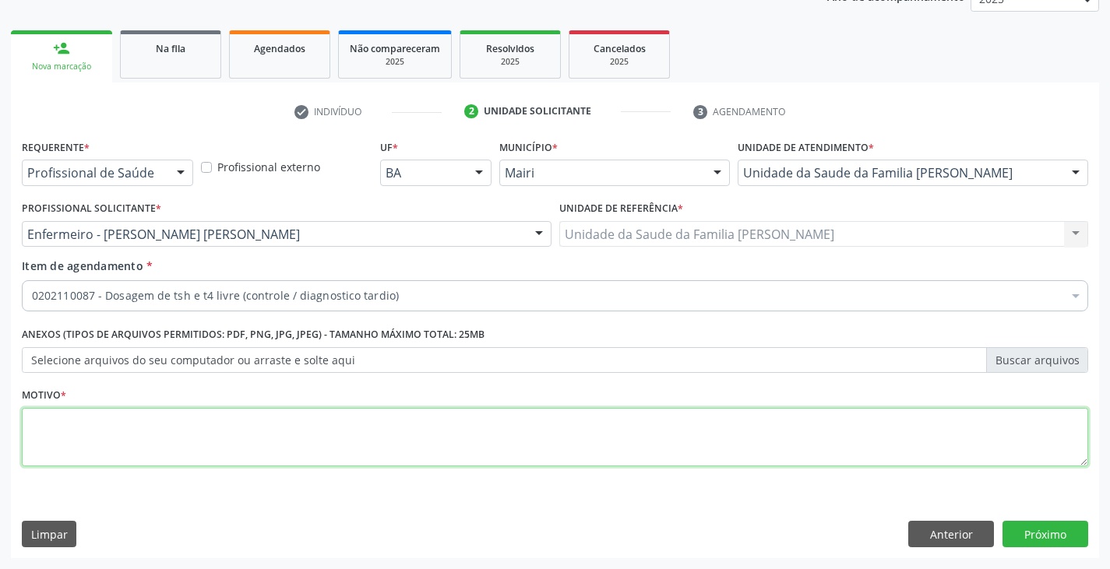
click at [108, 420] on textarea at bounding box center [555, 437] width 1066 height 59
type textarea "AVALIAÇÃO"
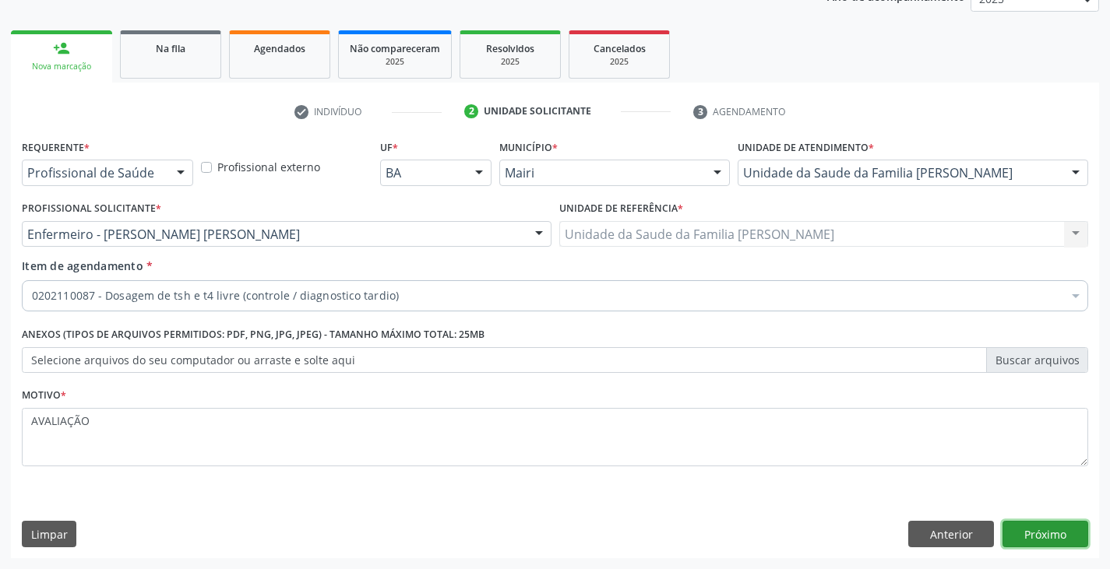
click at [1057, 529] on button "Próximo" at bounding box center [1045, 534] width 86 height 26
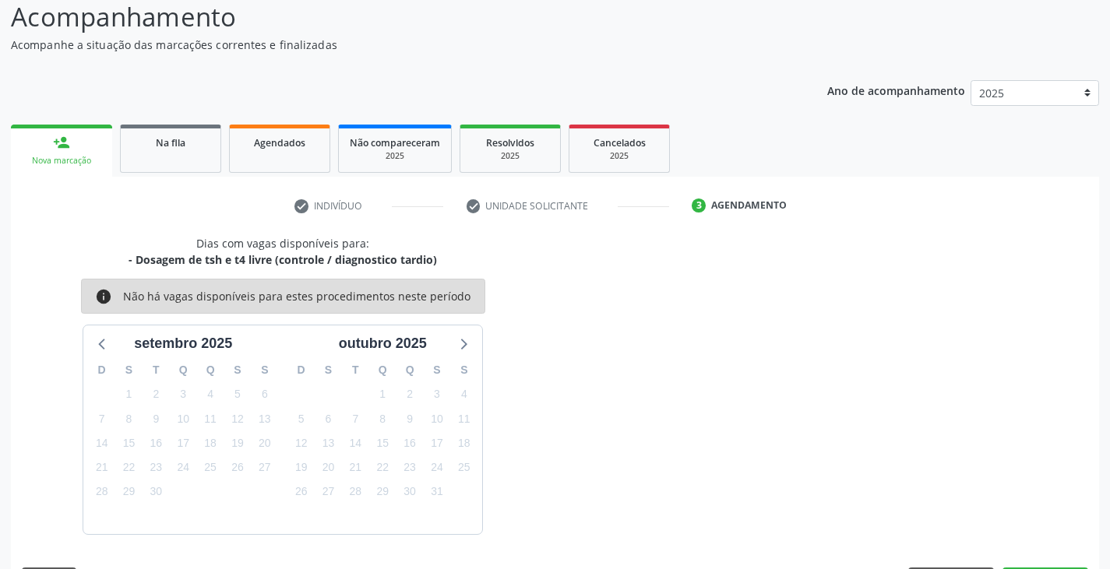
scroll to position [154, 0]
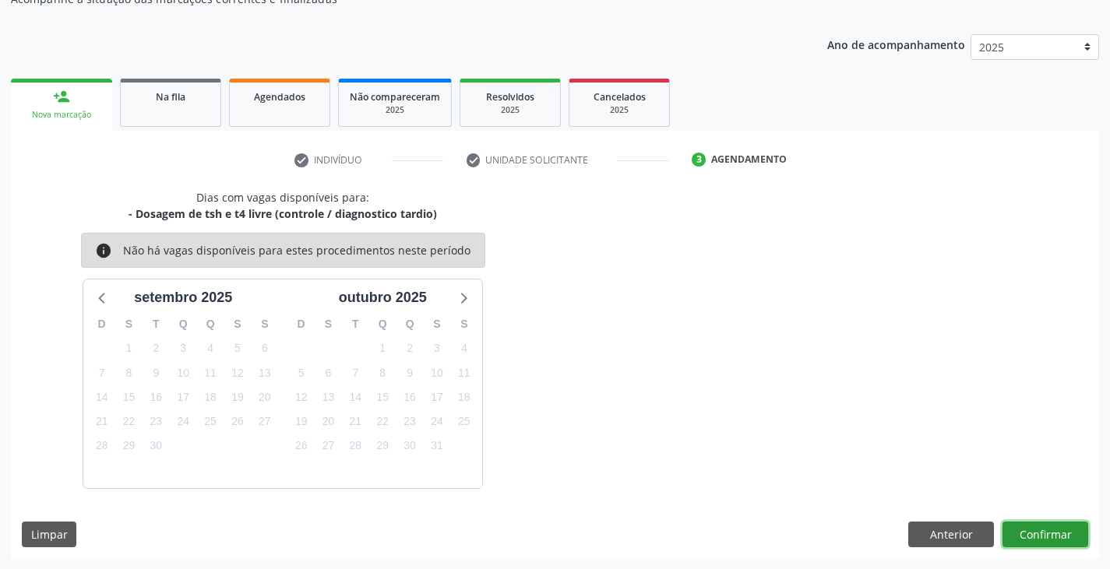
click at [1058, 528] on button "Confirmar" at bounding box center [1045, 535] width 86 height 26
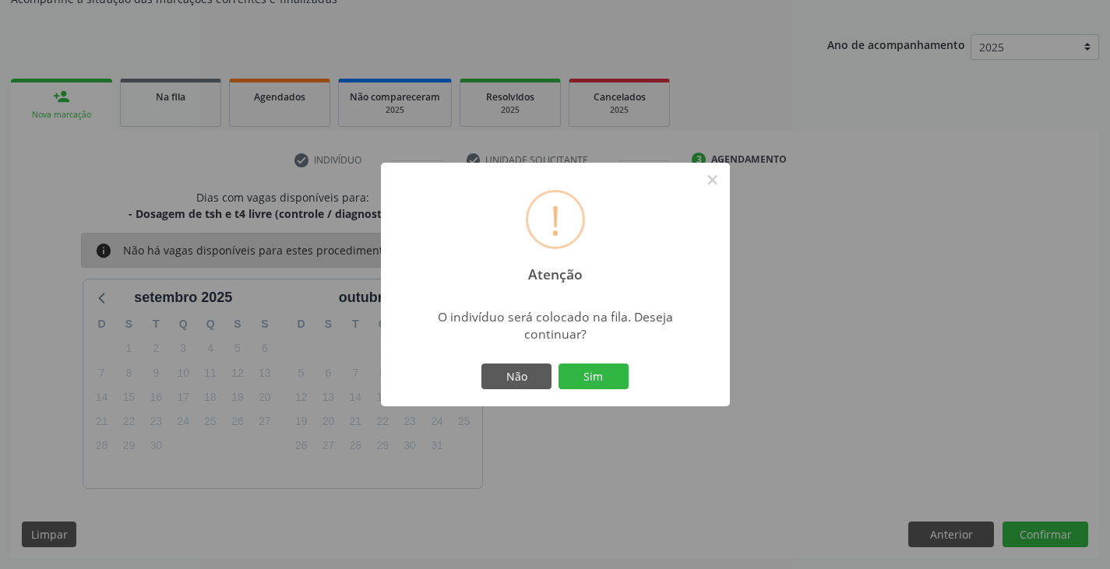
click at [584, 361] on div "Não Sim" at bounding box center [555, 377] width 154 height 33
click at [589, 376] on button "Sim" at bounding box center [593, 377] width 70 height 26
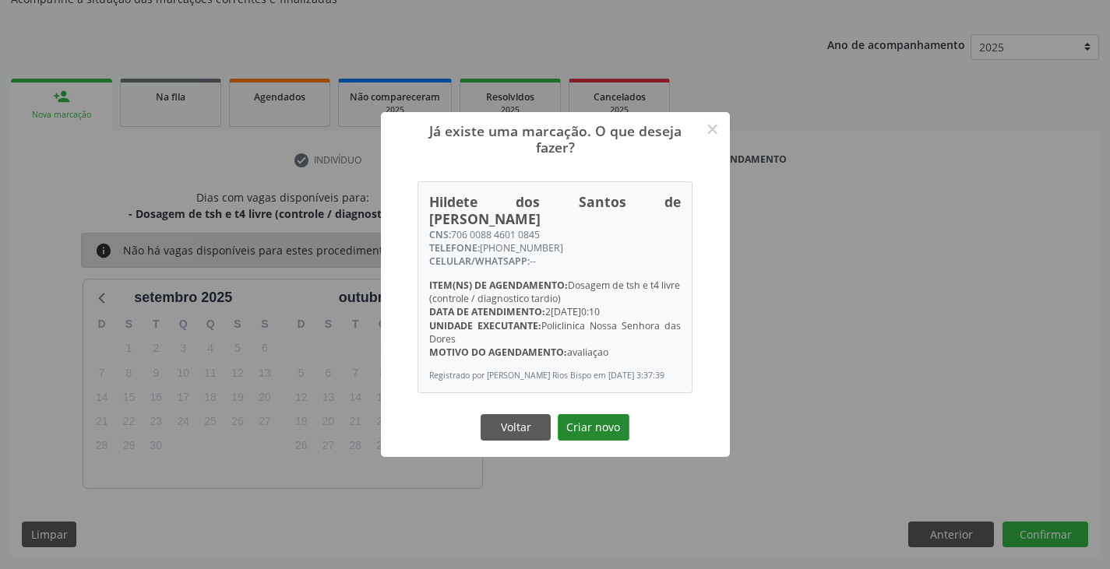
click at [624, 420] on button "Criar novo" at bounding box center [594, 427] width 72 height 26
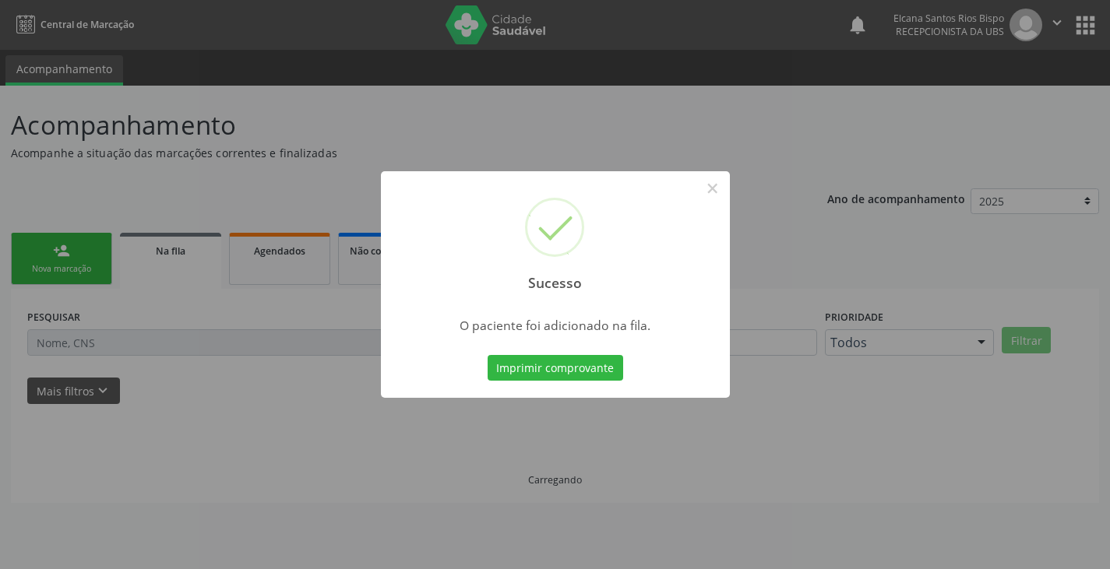
scroll to position [0, 0]
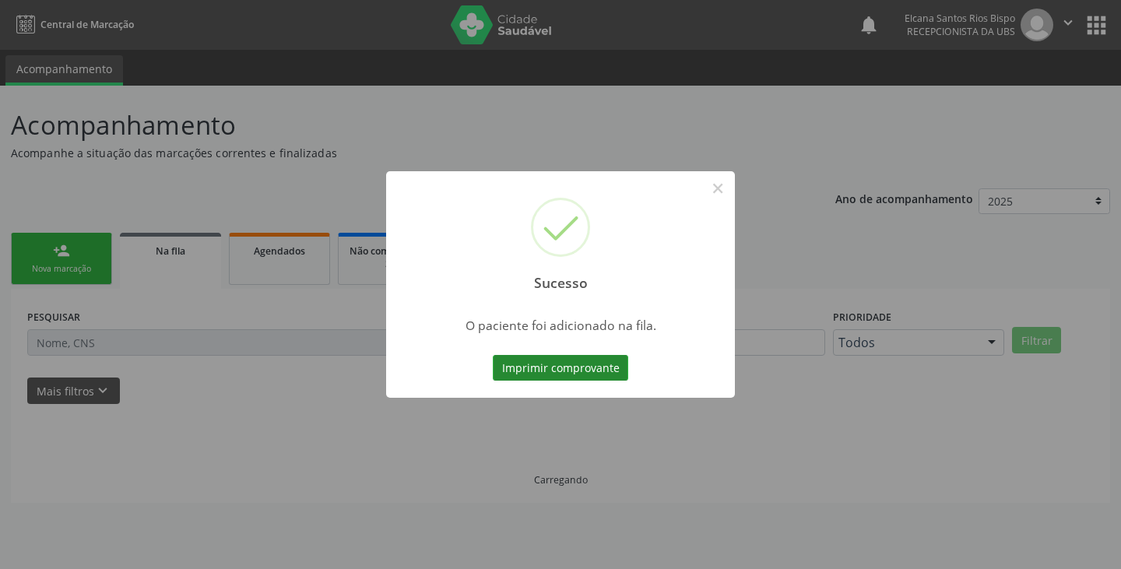
click at [611, 357] on button "Imprimir comprovante" at bounding box center [560, 368] width 135 height 26
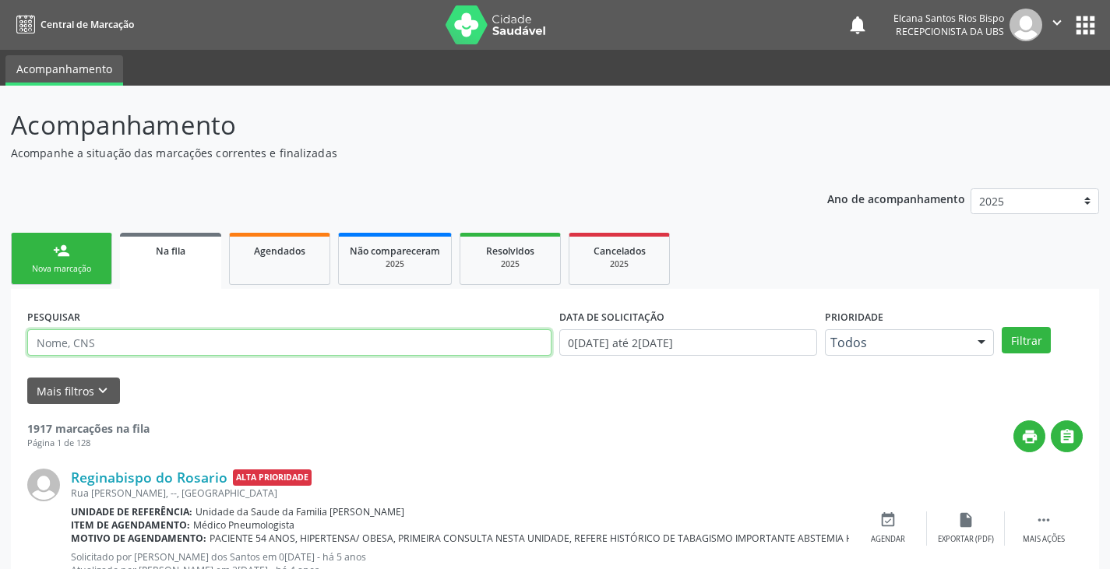
click at [137, 348] on input "text" at bounding box center [289, 342] width 524 height 26
paste input "706 0088 4601 0845"
type input "706 0088 4601 0845"
click at [1001, 327] on button "Filtrar" at bounding box center [1025, 340] width 49 height 26
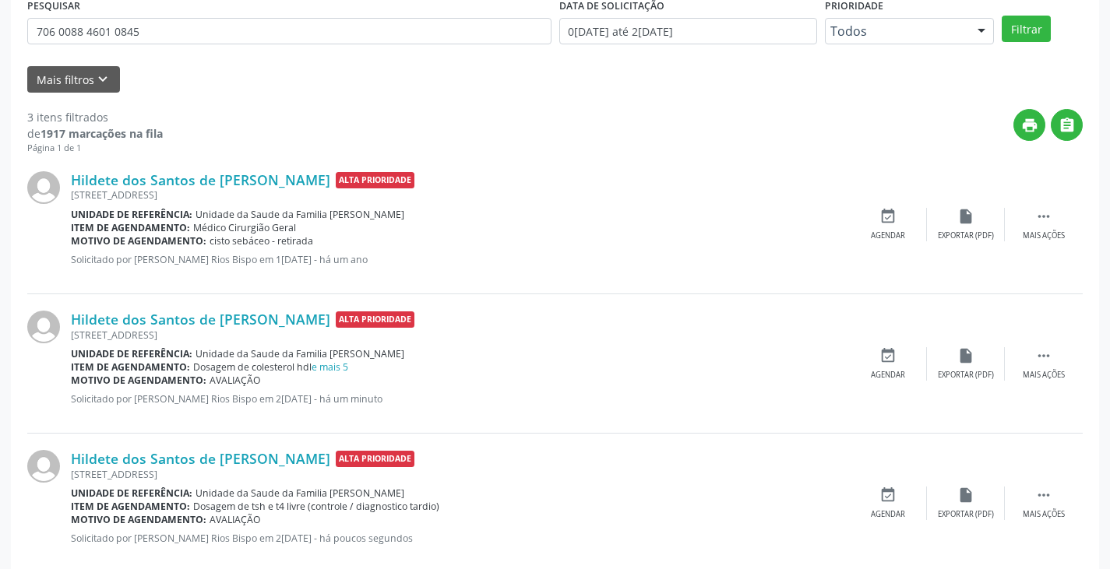
scroll to position [343, 0]
